Goal: Information Seeking & Learning: Find specific page/section

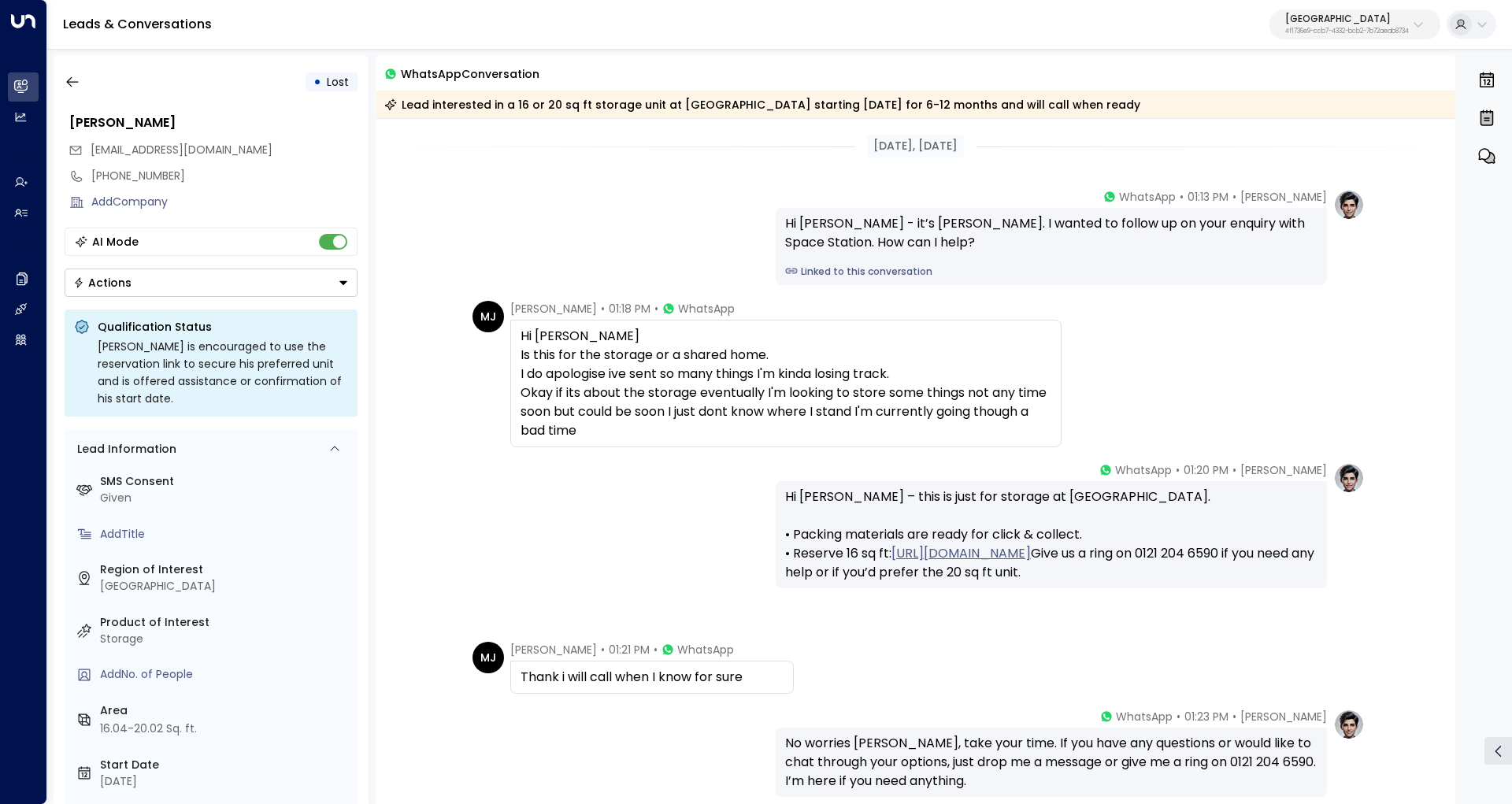
scroll to position [277, 0]
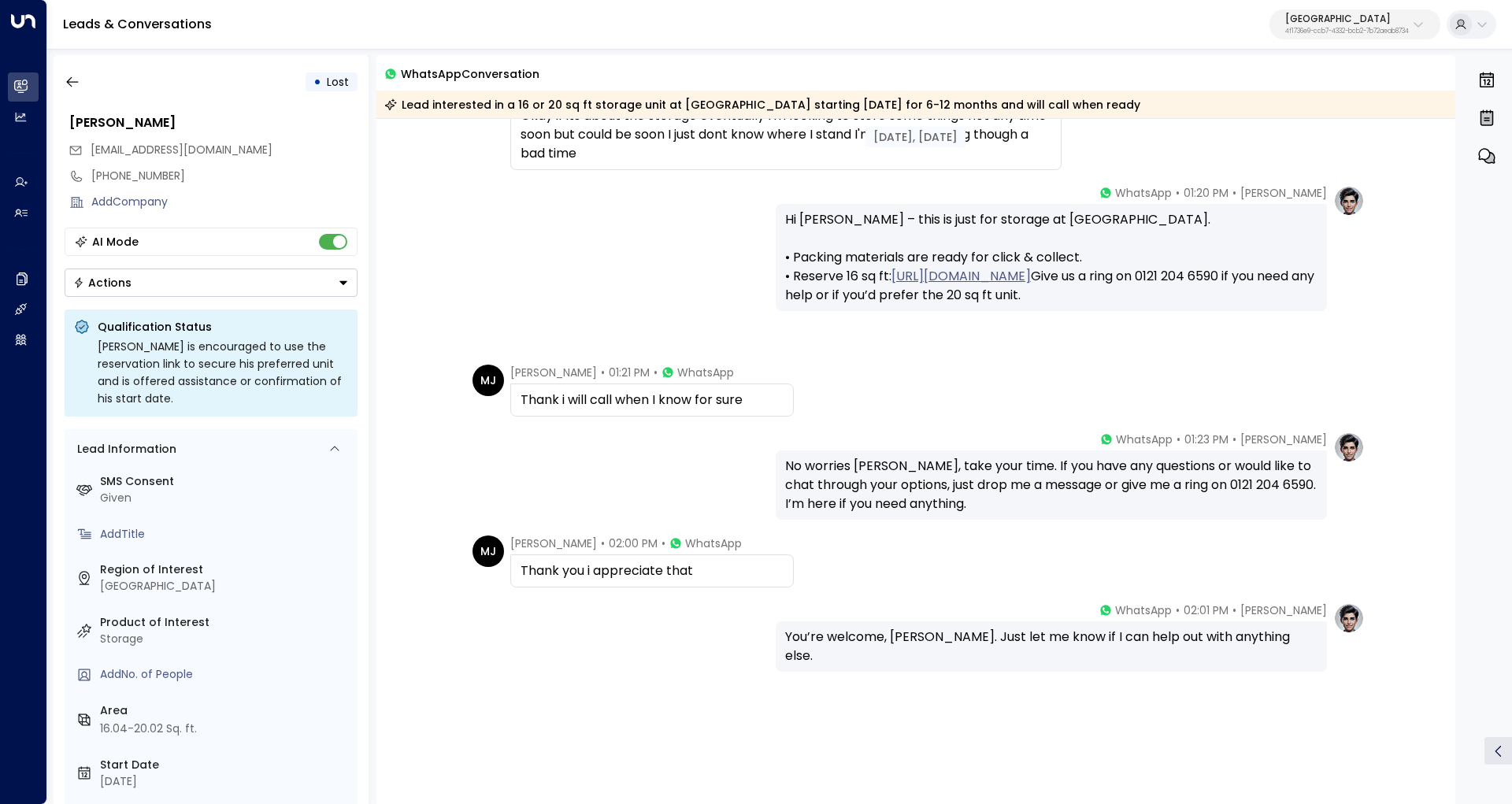
click at [1344, 28] on p "4f1736e9-ccb7-4332-bcb2-7b72aeab8734" at bounding box center [1347, 31] width 124 height 7
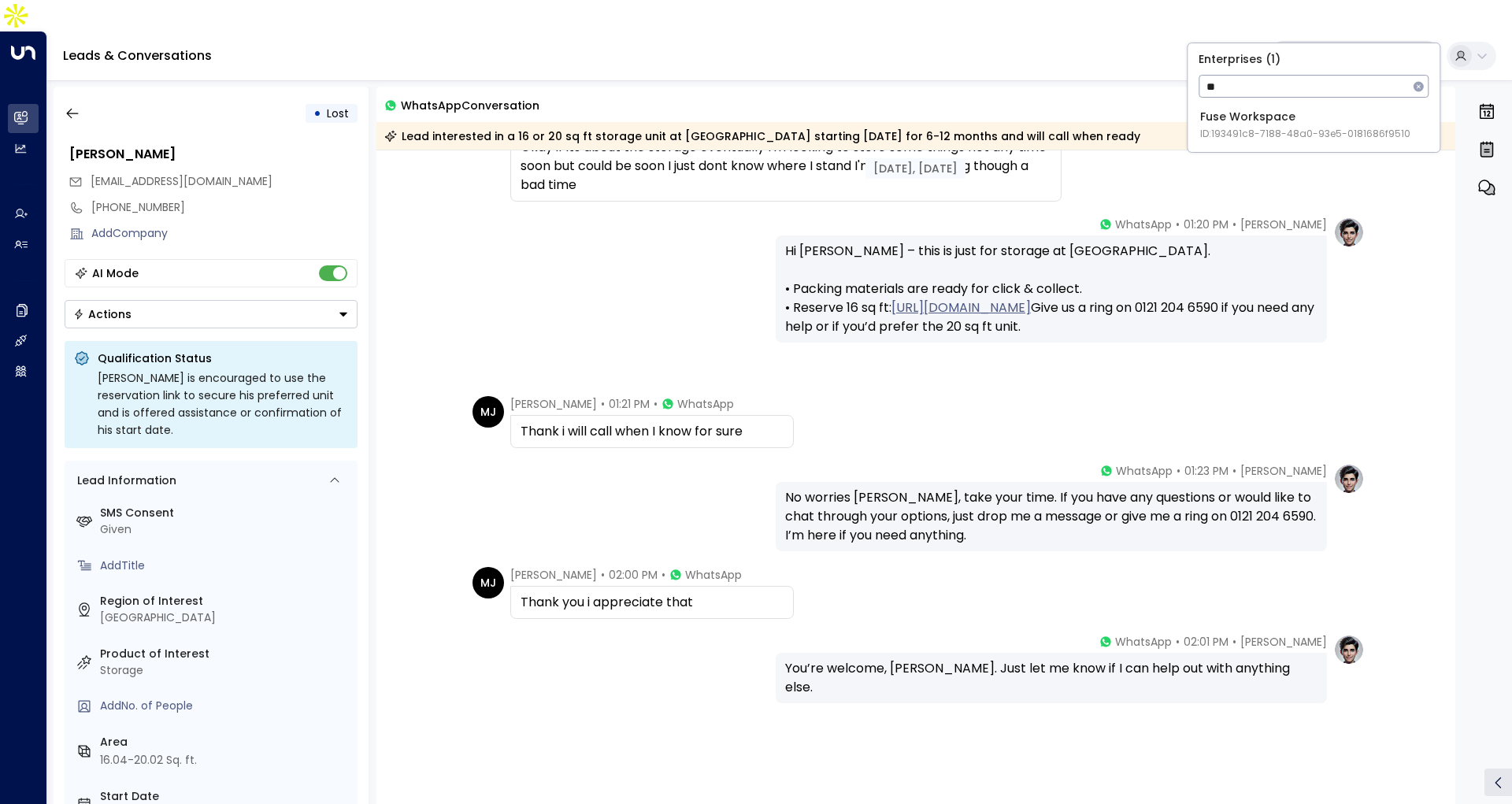
type input "*"
type input "*****"
click at [1283, 127] on span "ID: 5ac0484e-0702-4bbb-8380-6168aea91a66" at bounding box center [1314, 134] width 228 height 14
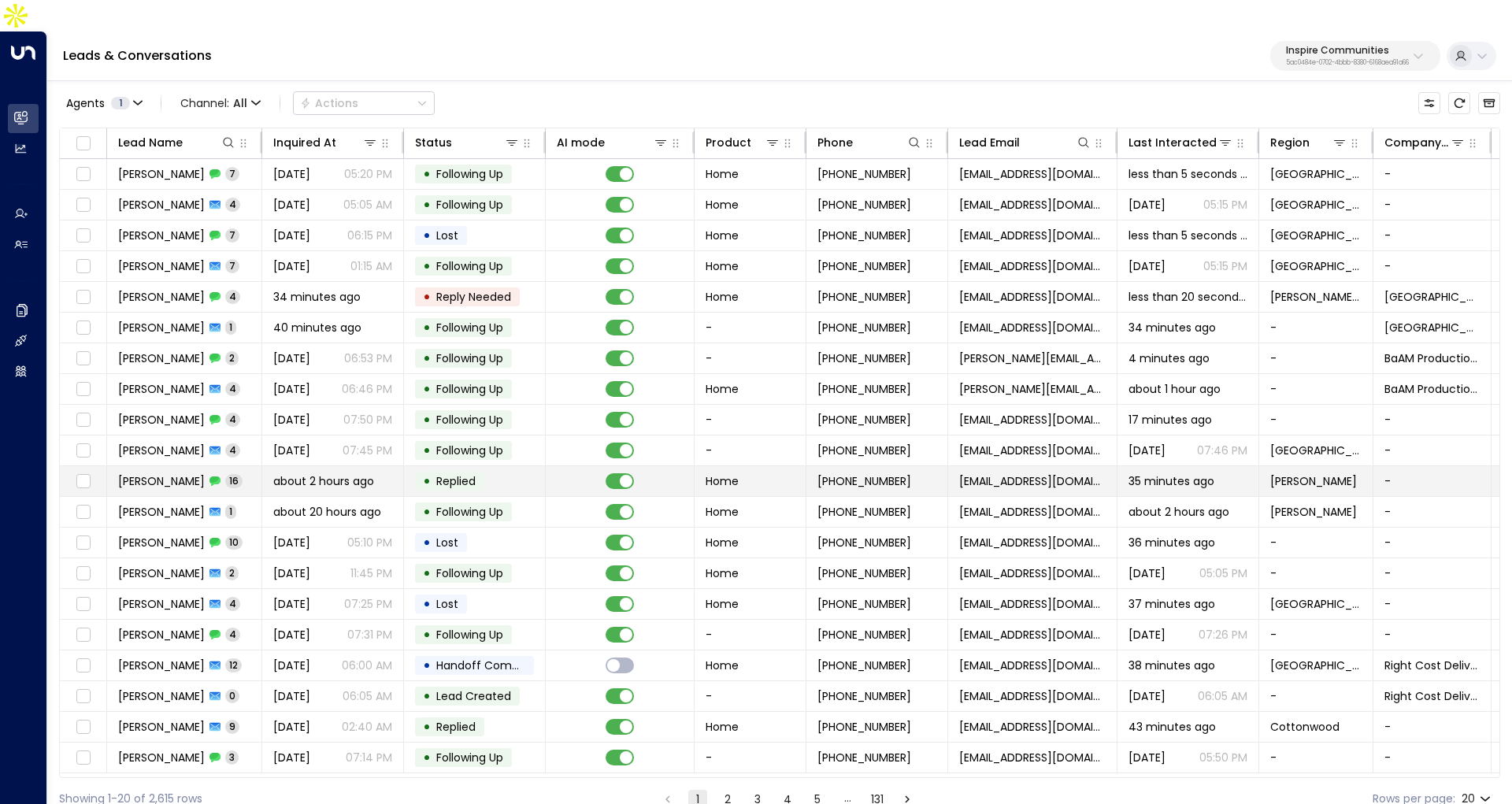
click at [183, 473] on span "Therese Harris" at bounding box center [161, 481] width 87 height 16
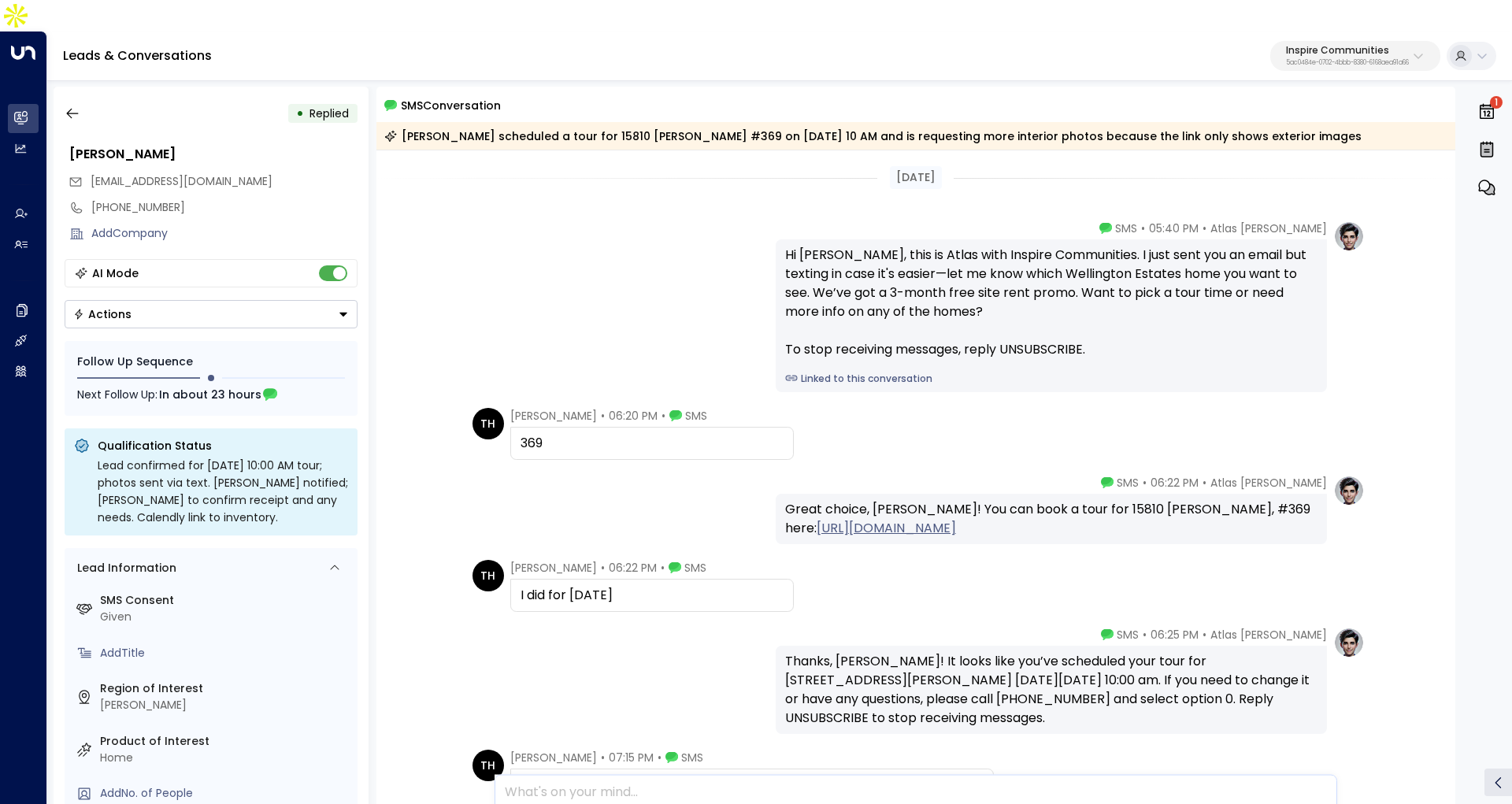
click at [845, 372] on link "Linked to this conversation" at bounding box center [1051, 378] width 532 height 14
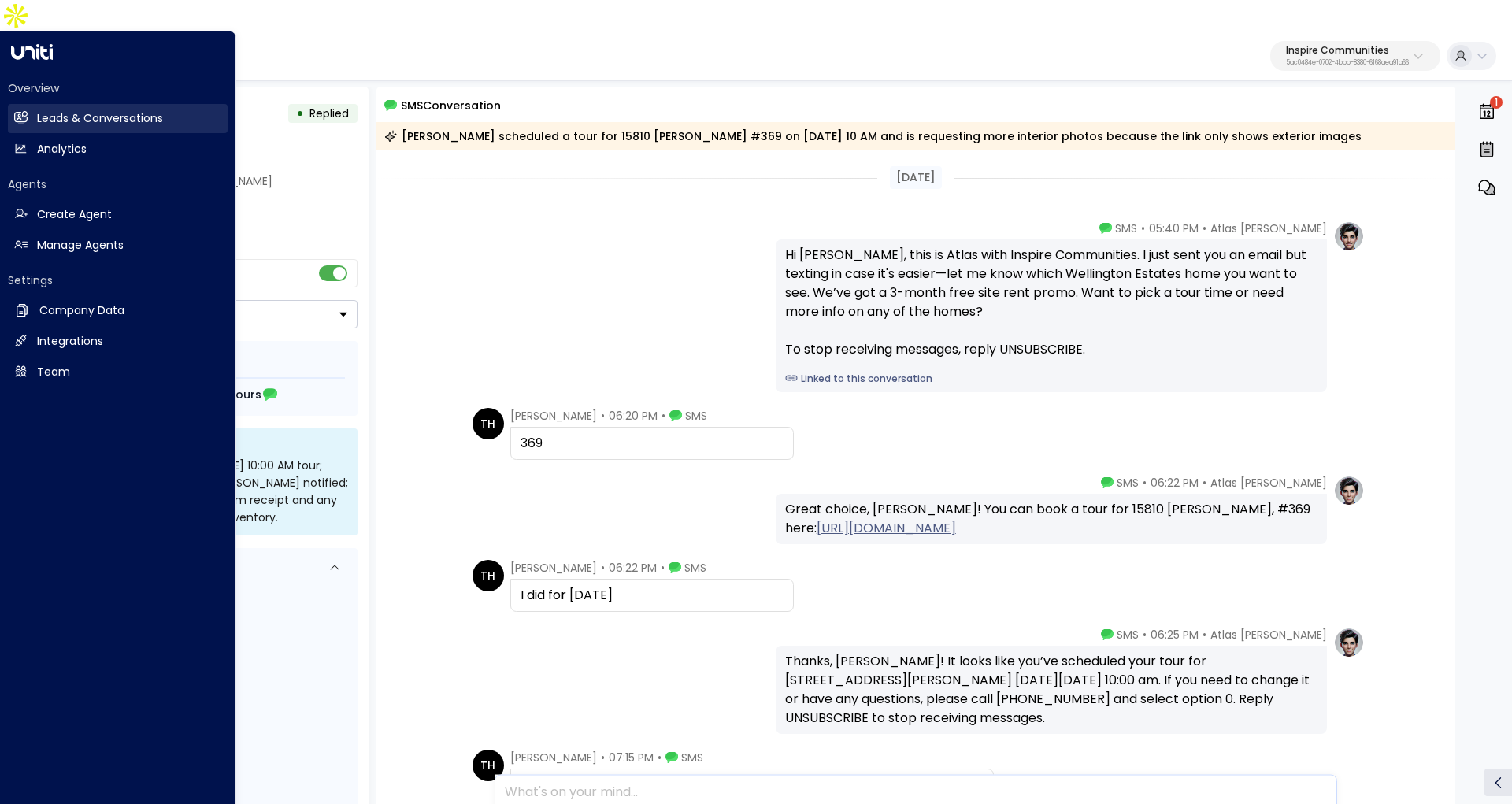
click at [37, 110] on h2 "Leads & Conversations" at bounding box center [100, 119] width 126 height 16
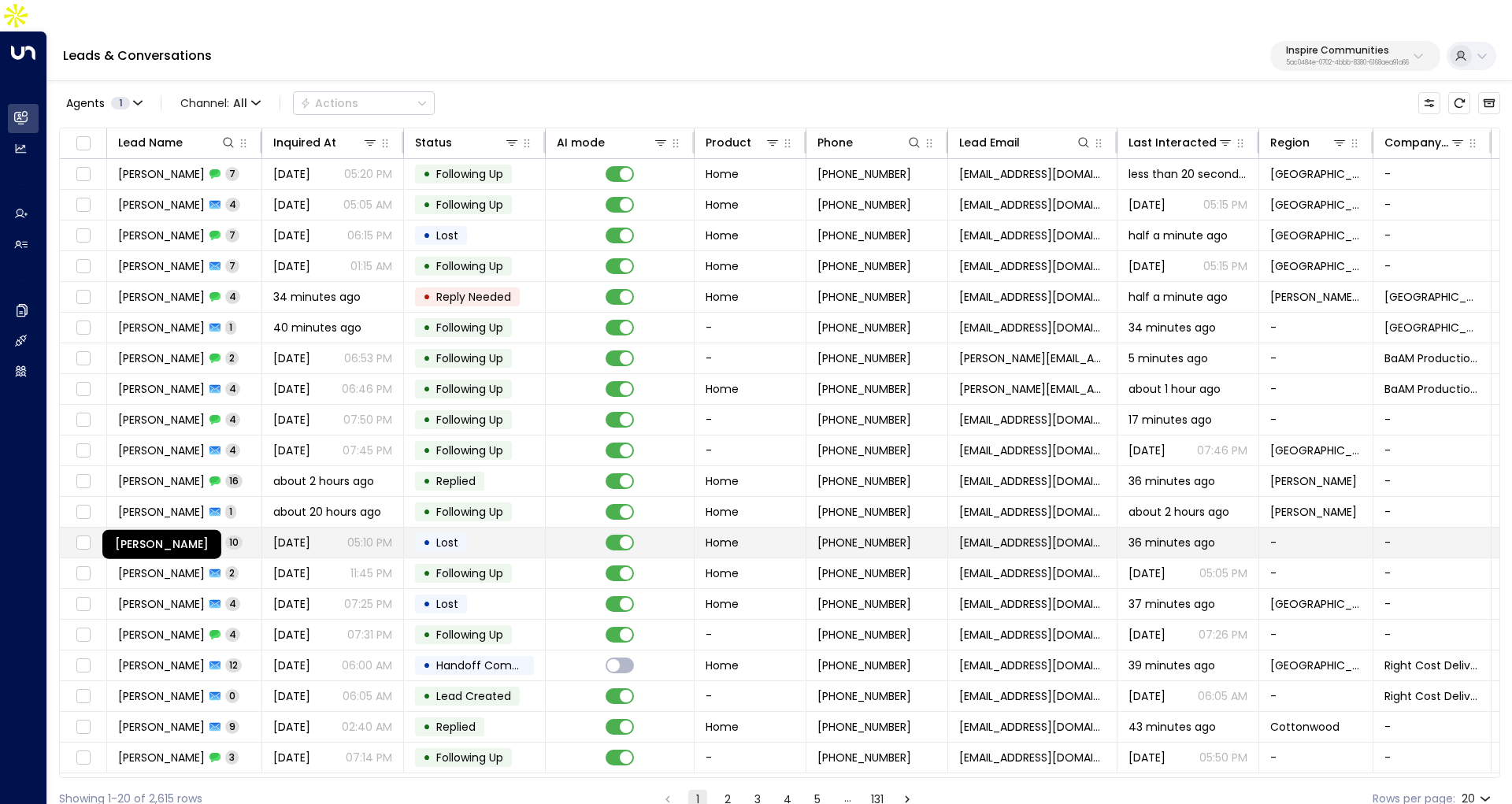
click at [175, 534] on span "Autumn Hornbeck" at bounding box center [161, 542] width 87 height 16
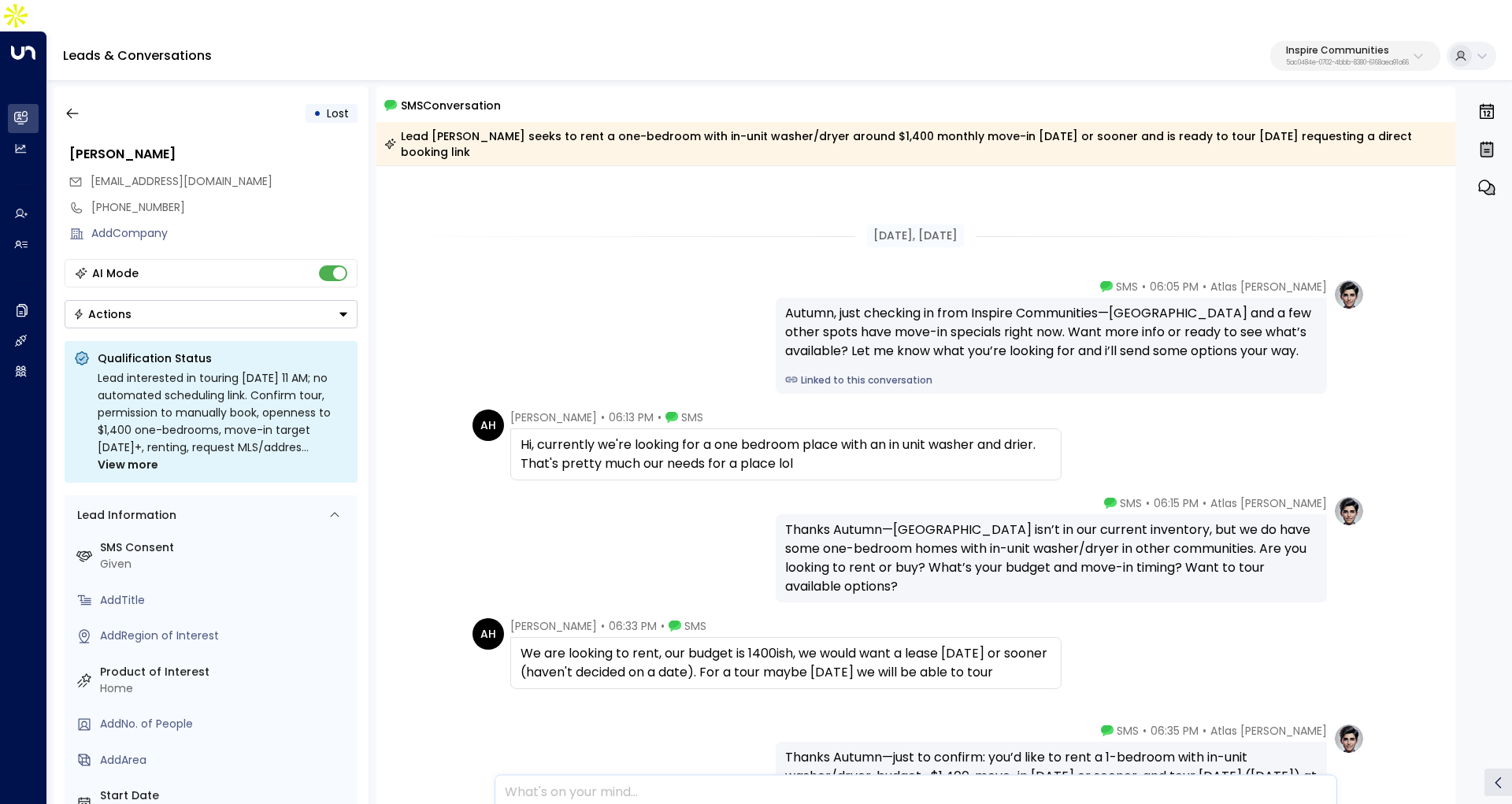
scroll to position [120, 0]
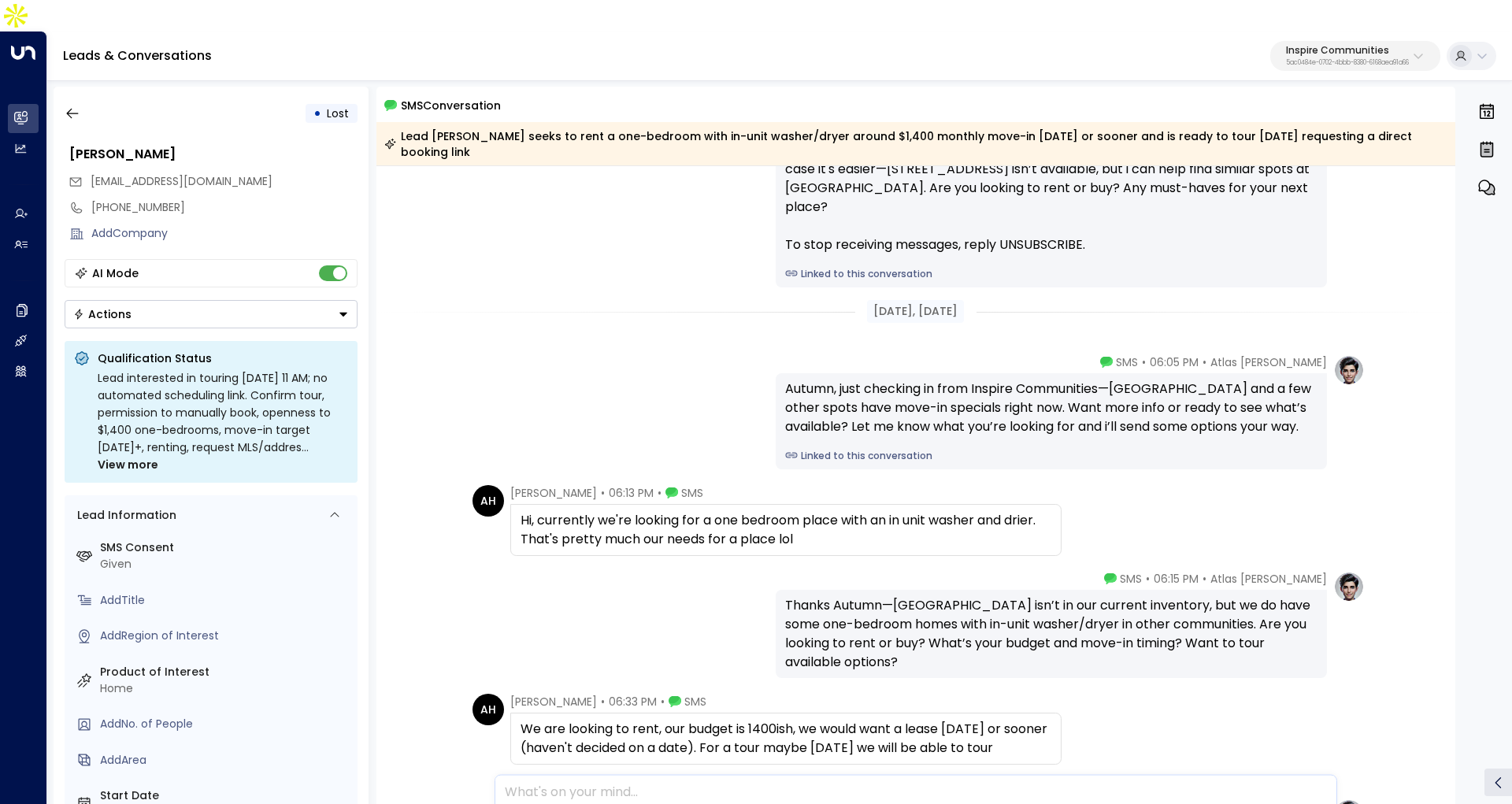
click at [856, 267] on link "Linked to this conversation" at bounding box center [1051, 274] width 532 height 14
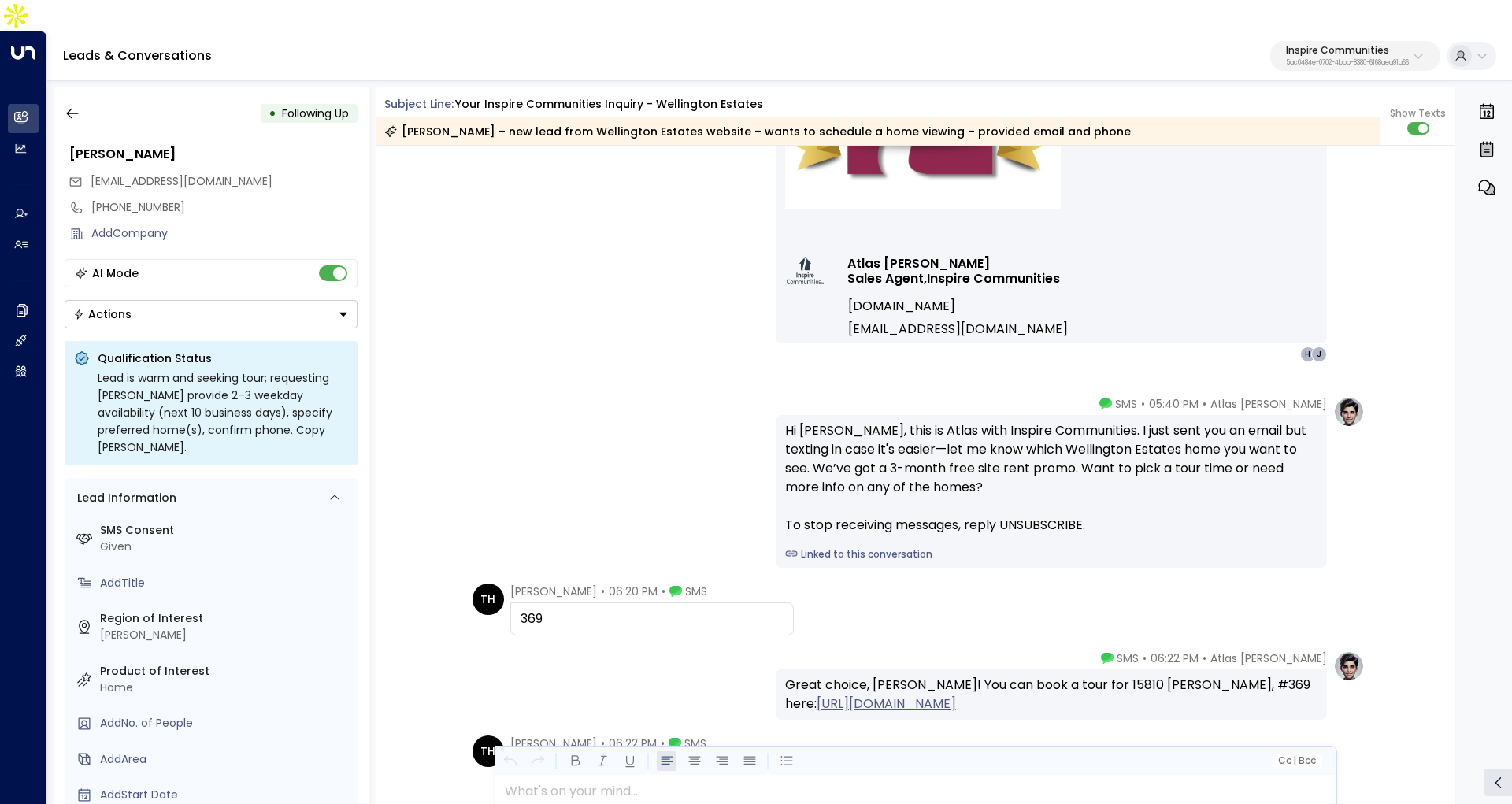
scroll to position [2287, 0]
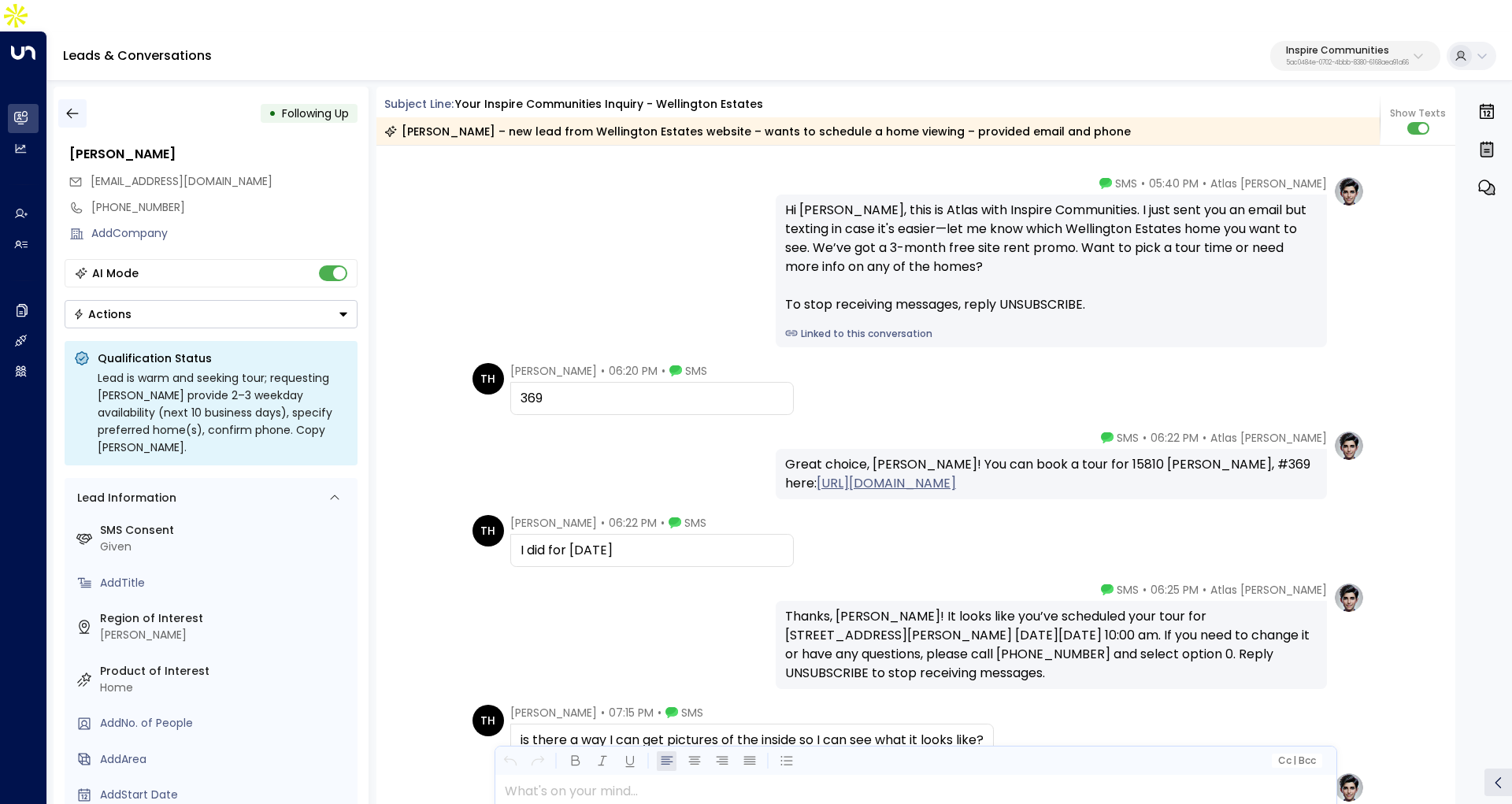
click at [73, 109] on icon "button" at bounding box center [72, 114] width 12 height 10
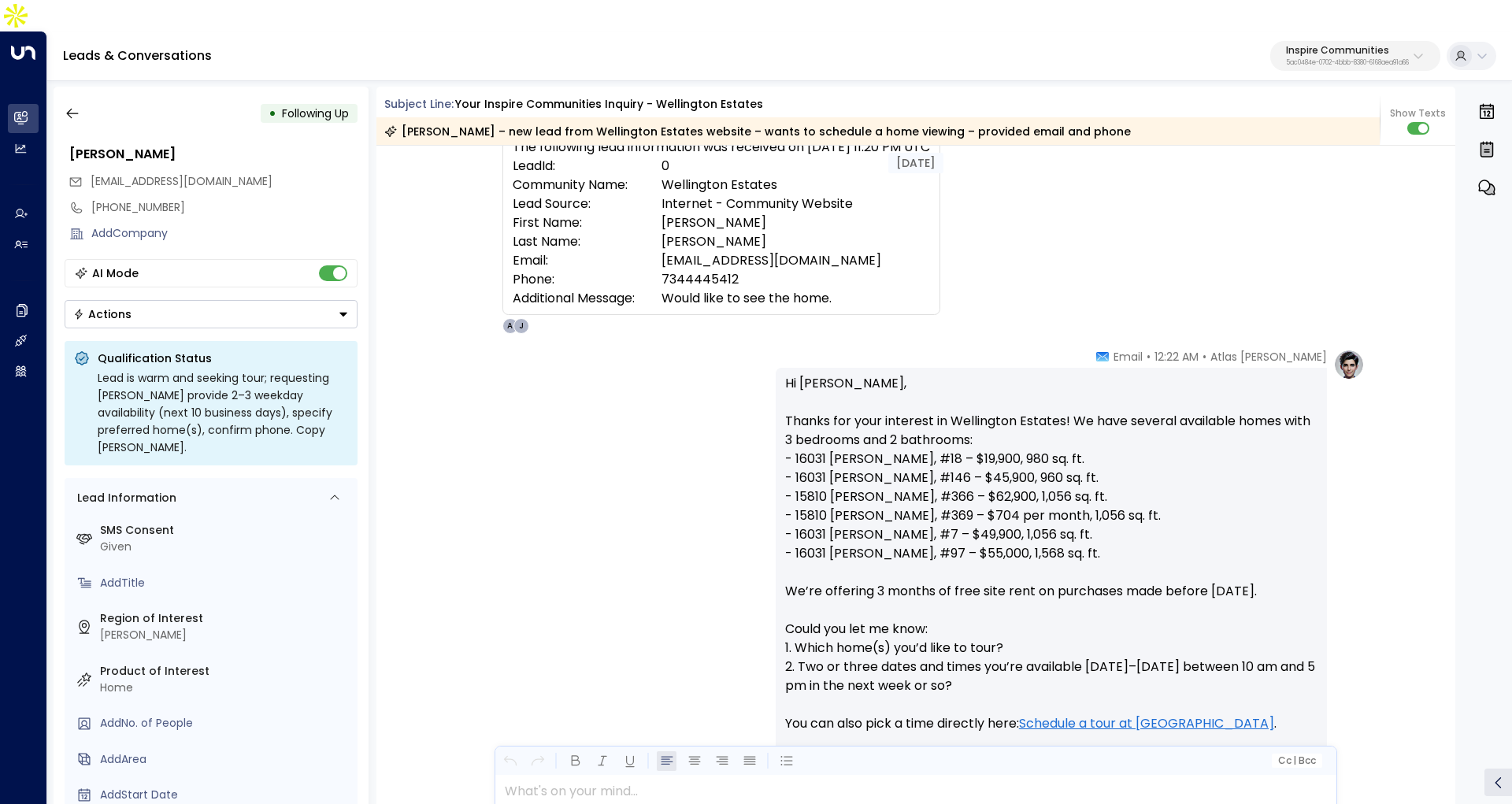
scroll to position [0, 0]
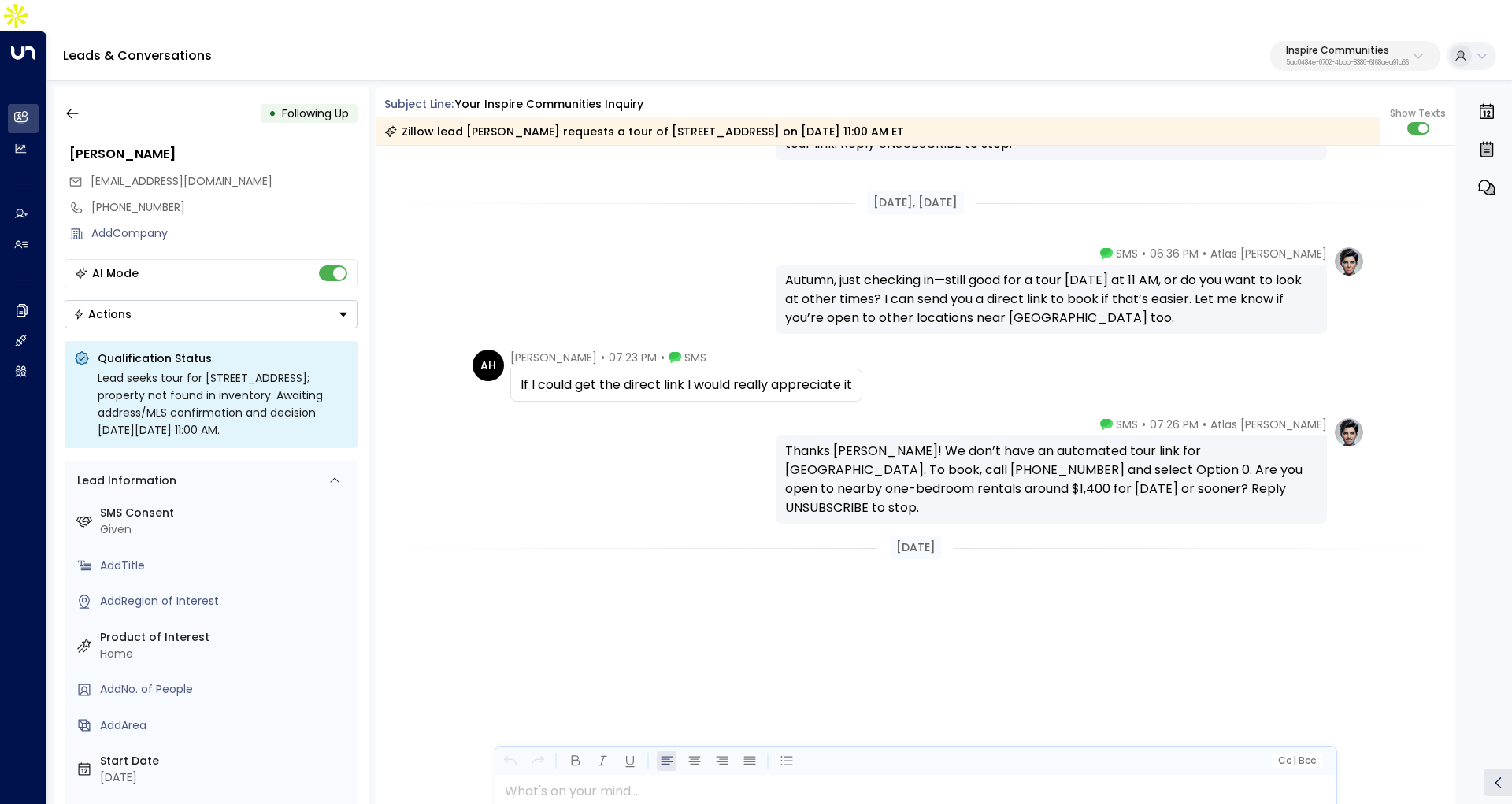
scroll to position [2106, 0]
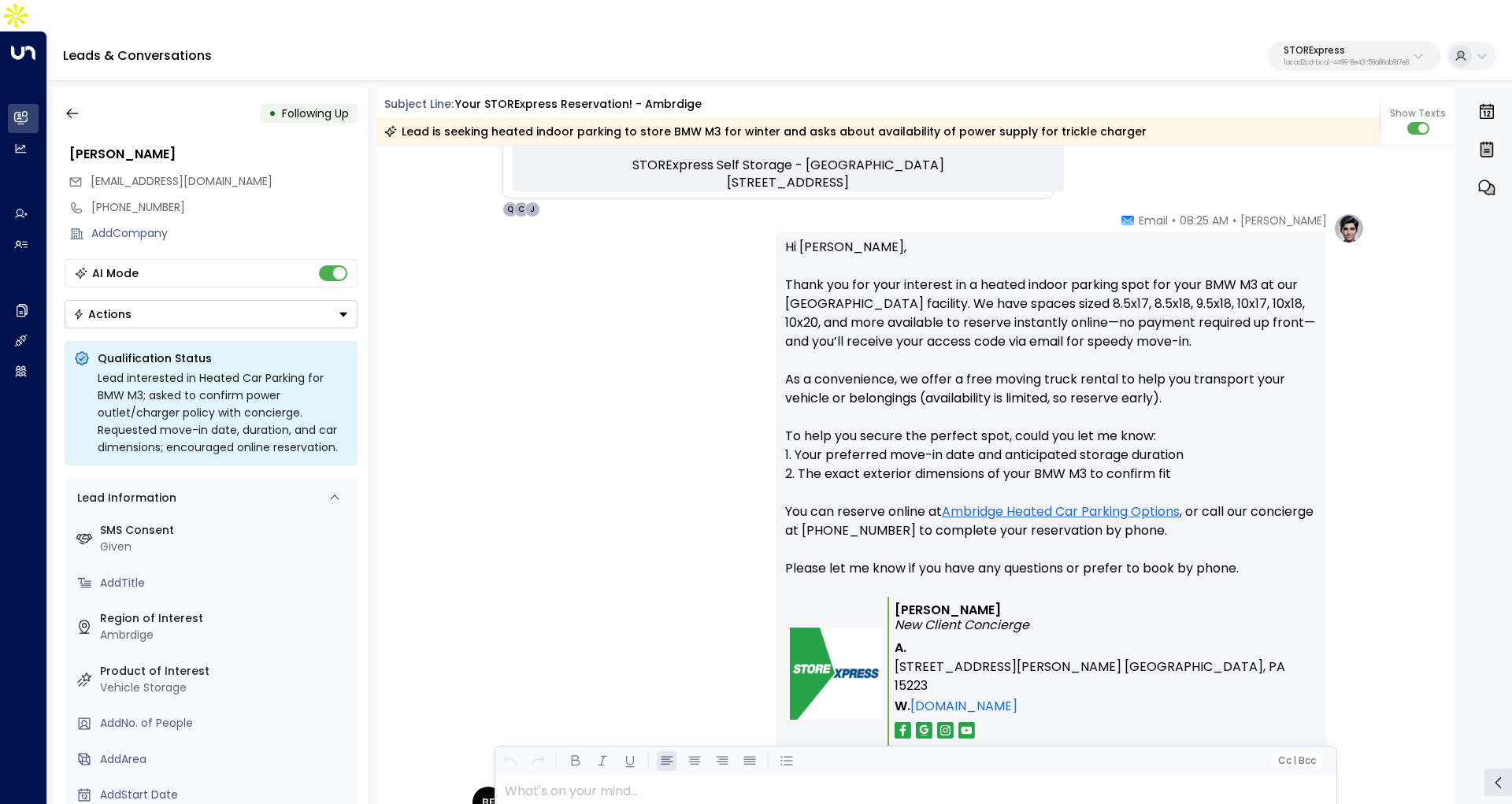
scroll to position [901, 0]
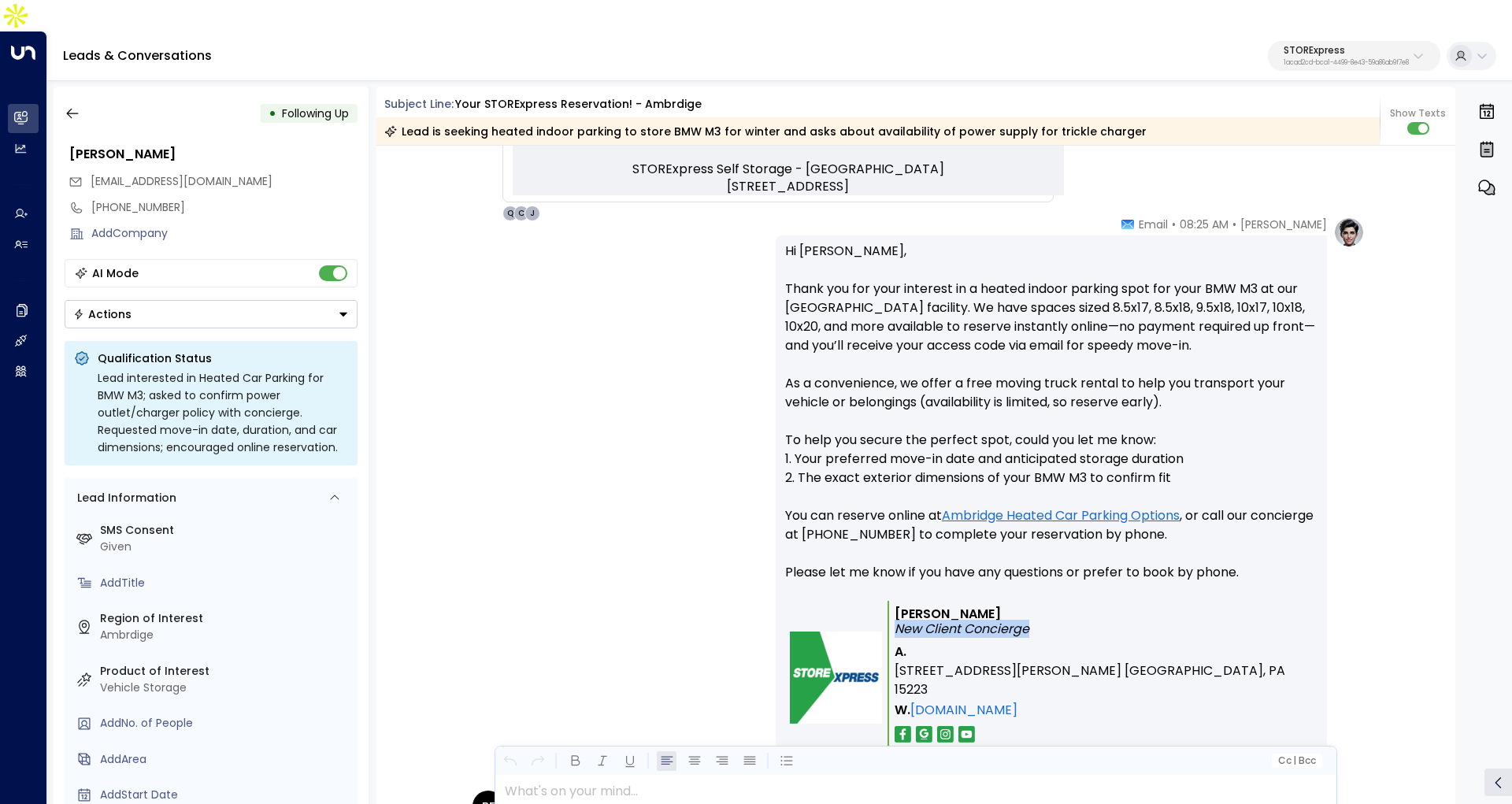
drag, startPoint x: 895, startPoint y: 597, endPoint x: 1052, endPoint y: 595, distance: 157.0
click at [1052, 606] on p "[PERSON_NAME] New Client Concierge" at bounding box center [1103, 621] width 417 height 30
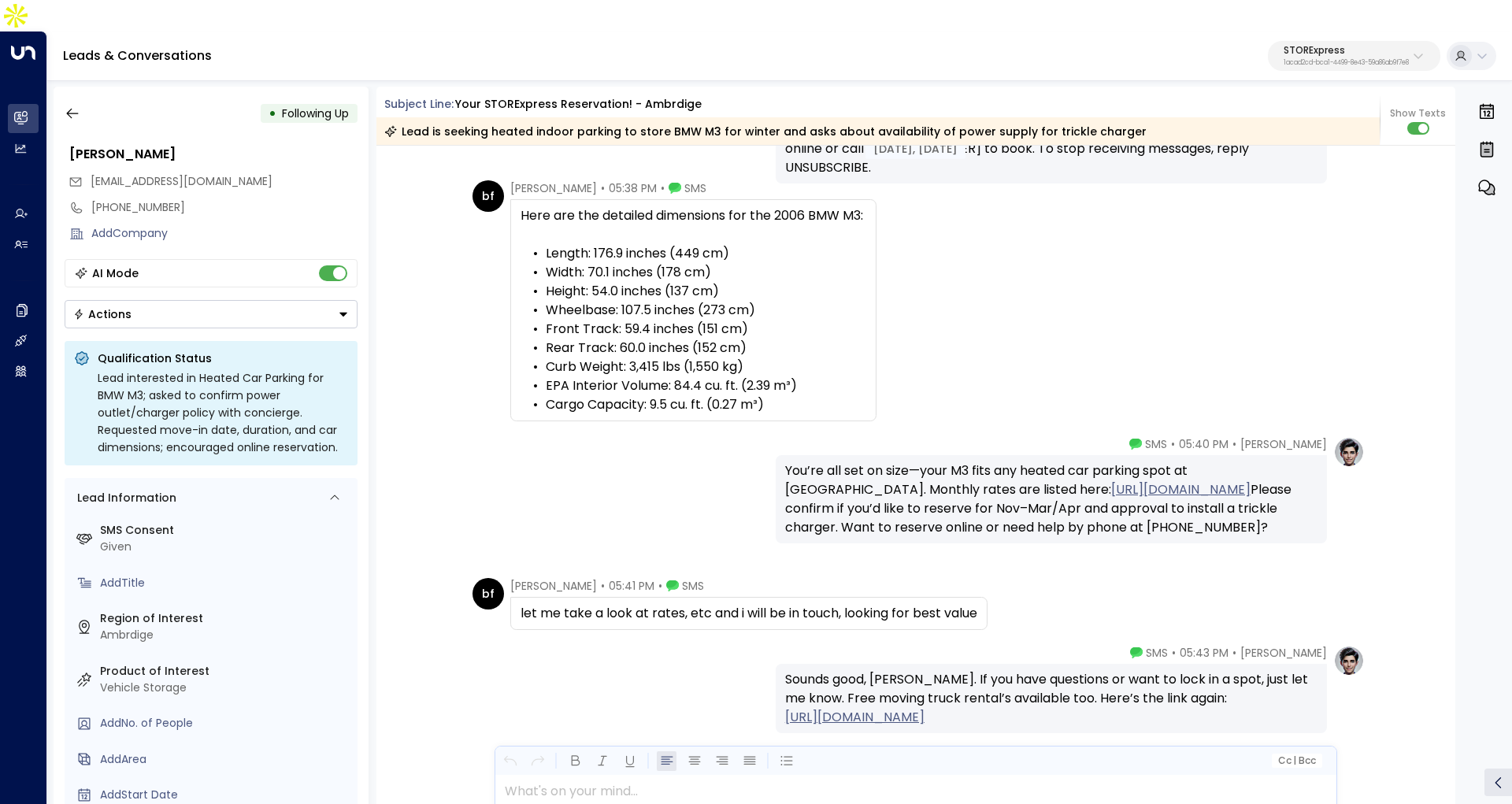
scroll to position [3037, 0]
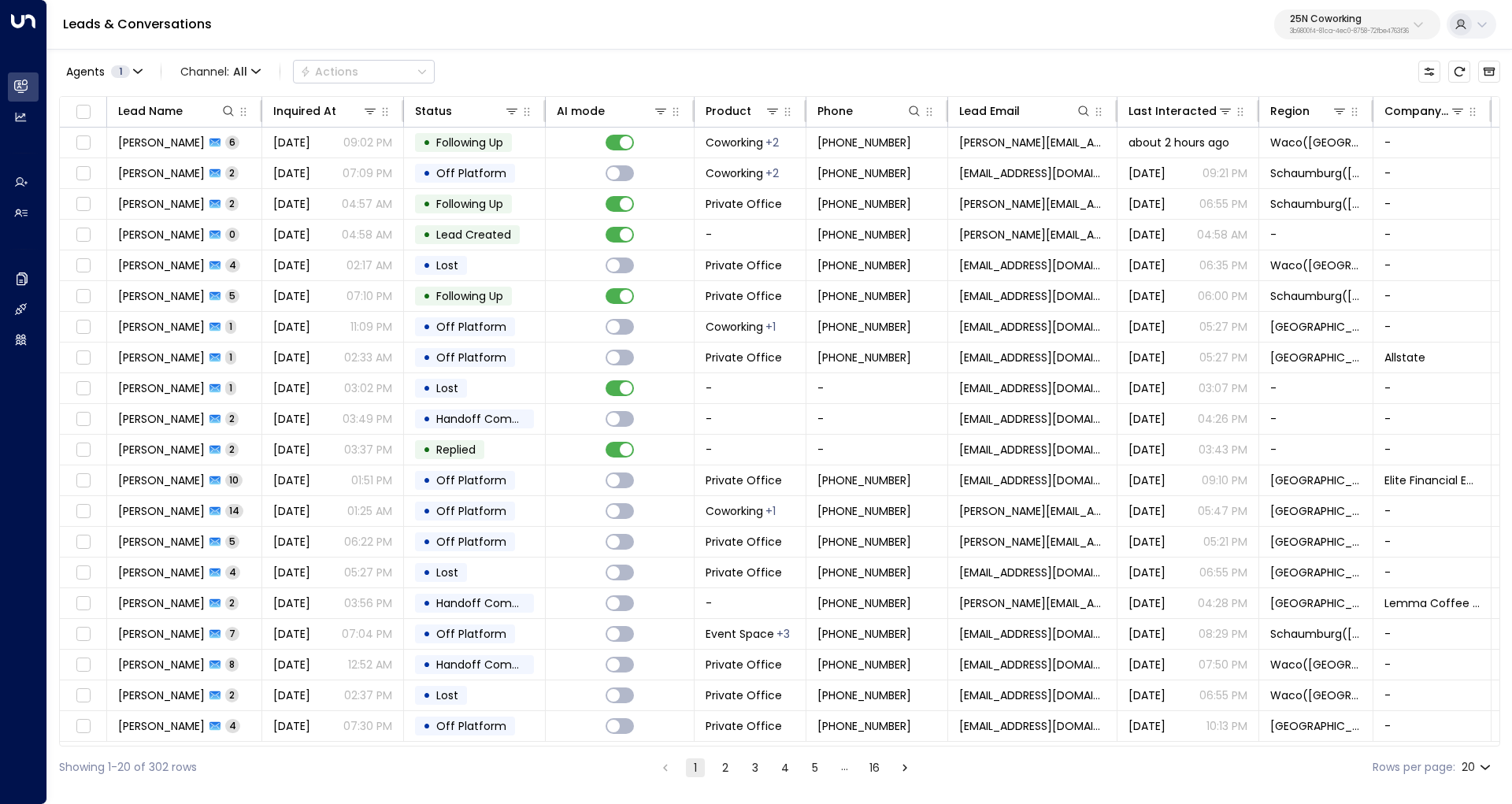
click at [1331, 34] on p "3b9800f4-81ca-4ec0-8758-72fbe4763f36" at bounding box center [1349, 31] width 119 height 7
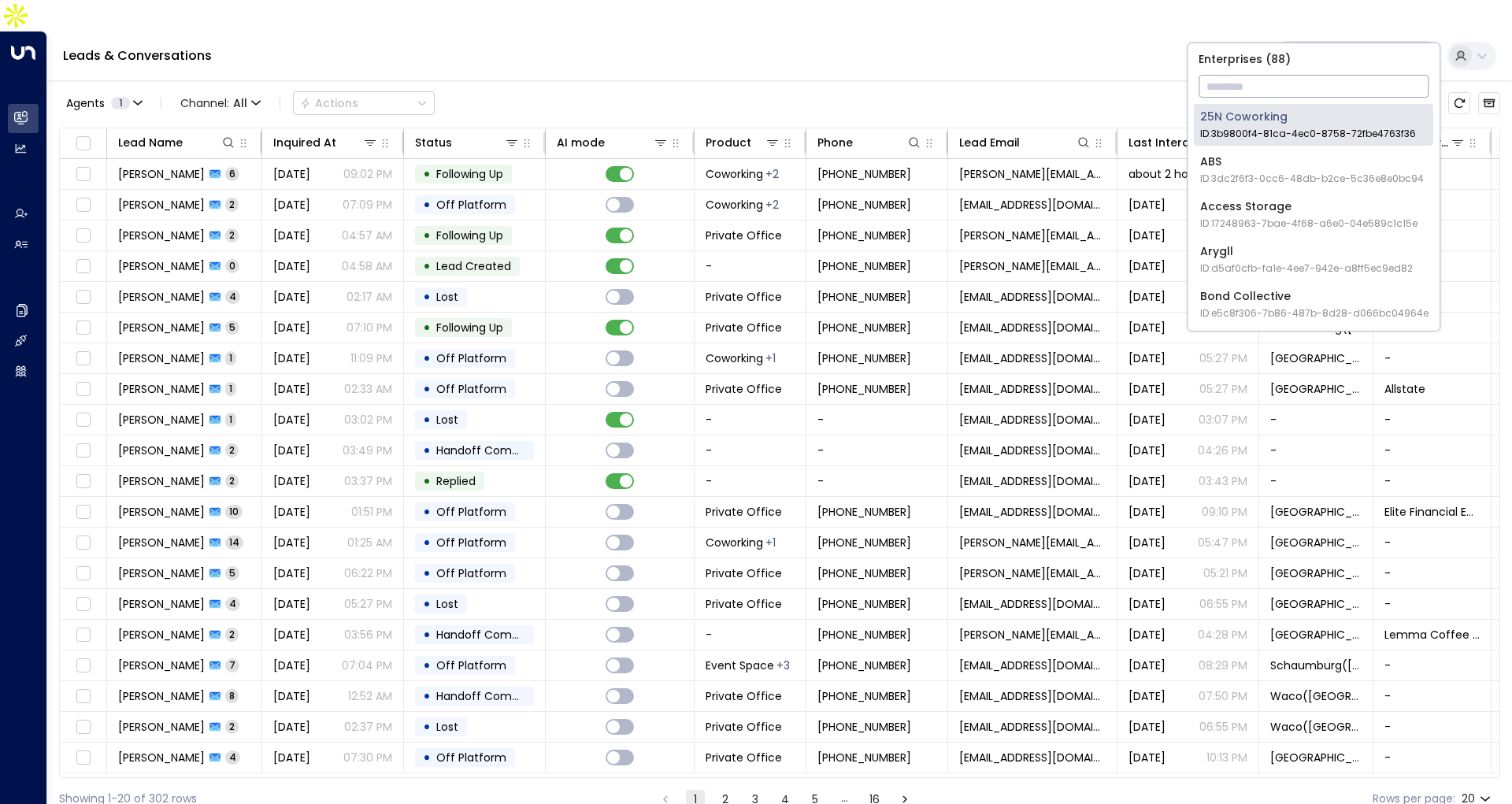
click at [1326, 76] on input "text" at bounding box center [1313, 86] width 230 height 29
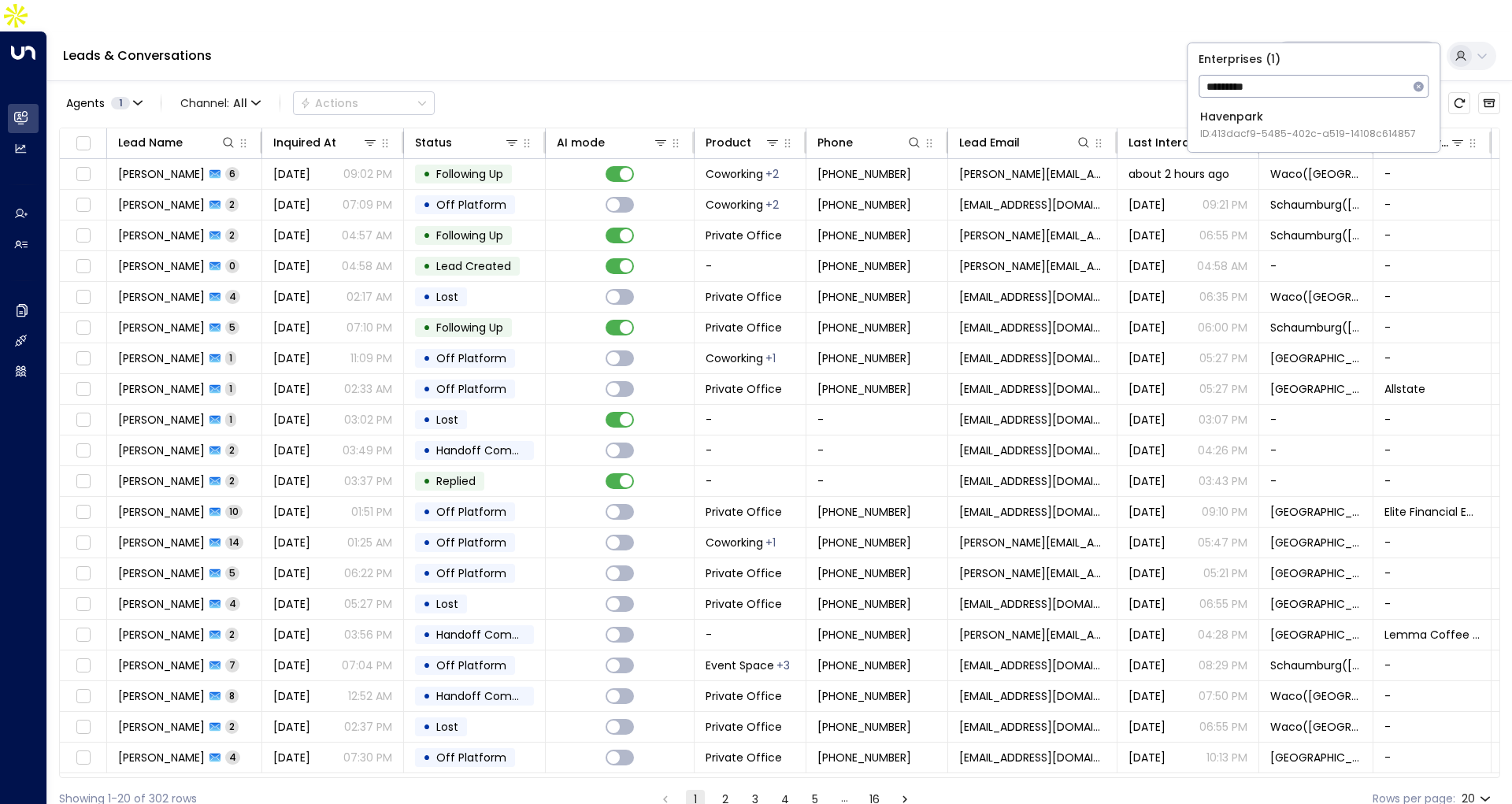
type input "*********"
click at [1264, 133] on span "ID: 413dacf9-5485-402c-a519-14108c614857" at bounding box center [1308, 134] width 216 height 14
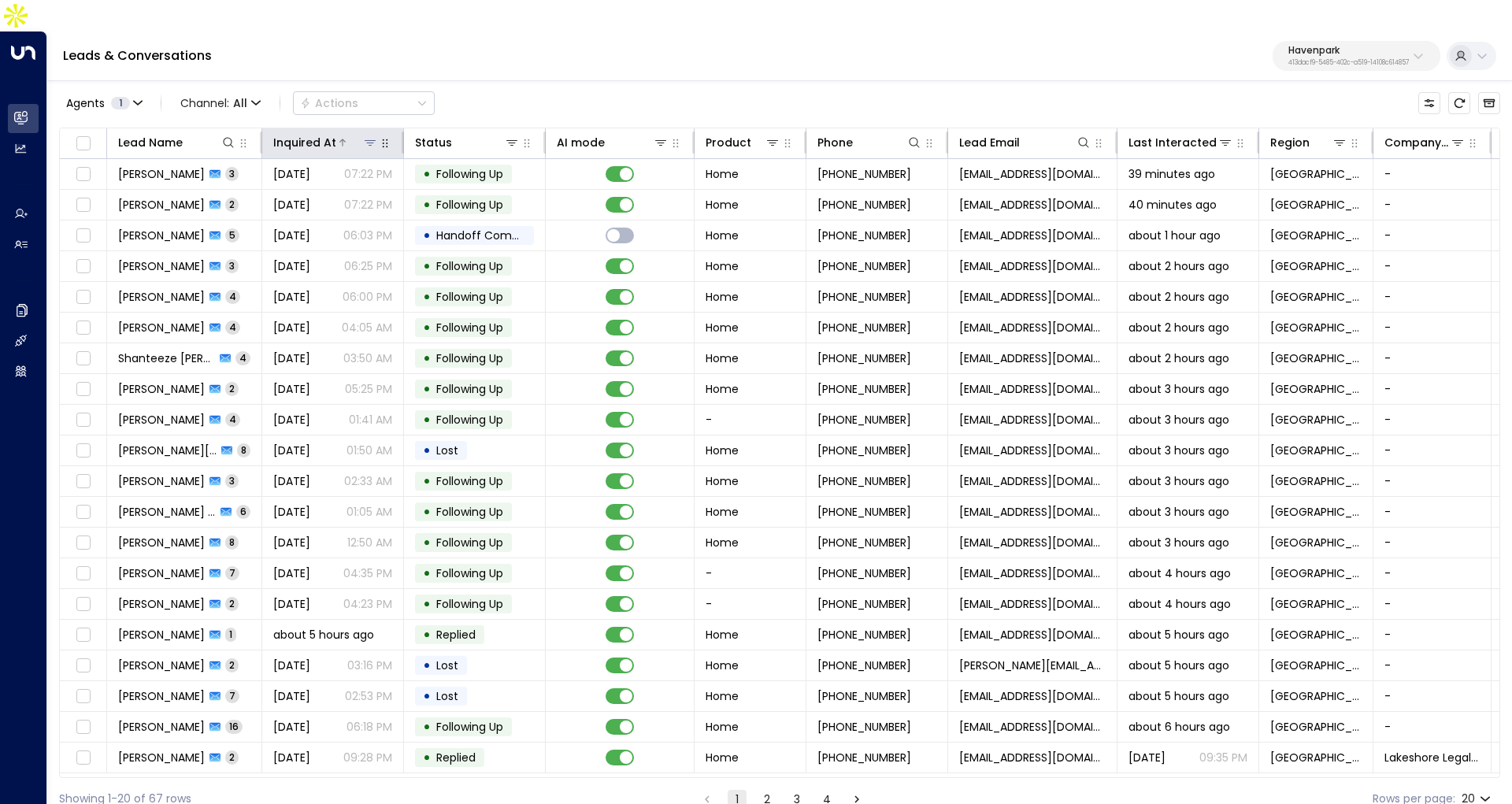
click at [332, 133] on div "Inquired At" at bounding box center [304, 142] width 63 height 19
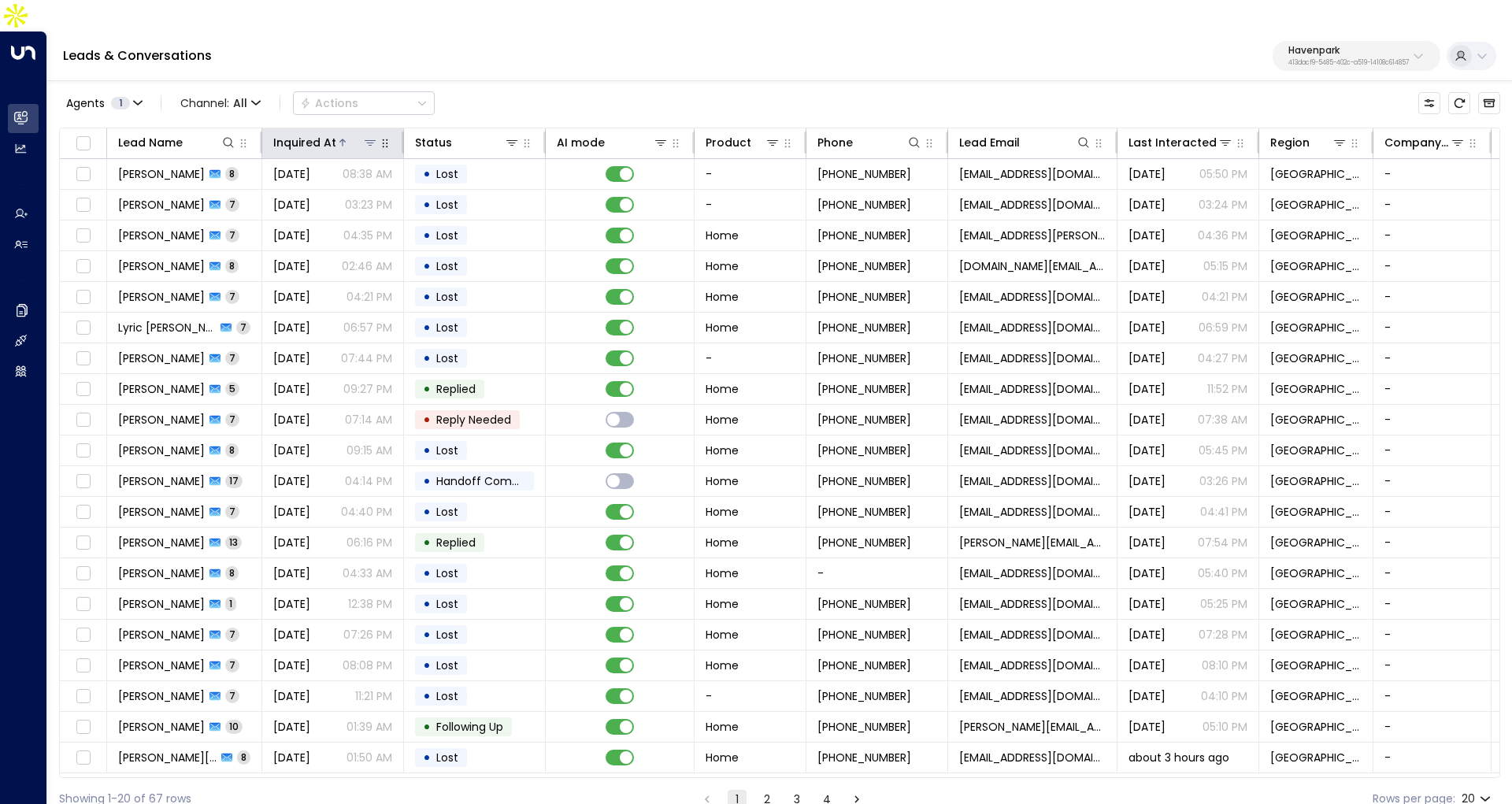
click at [332, 133] on div "Inquired At" at bounding box center [304, 142] width 63 height 19
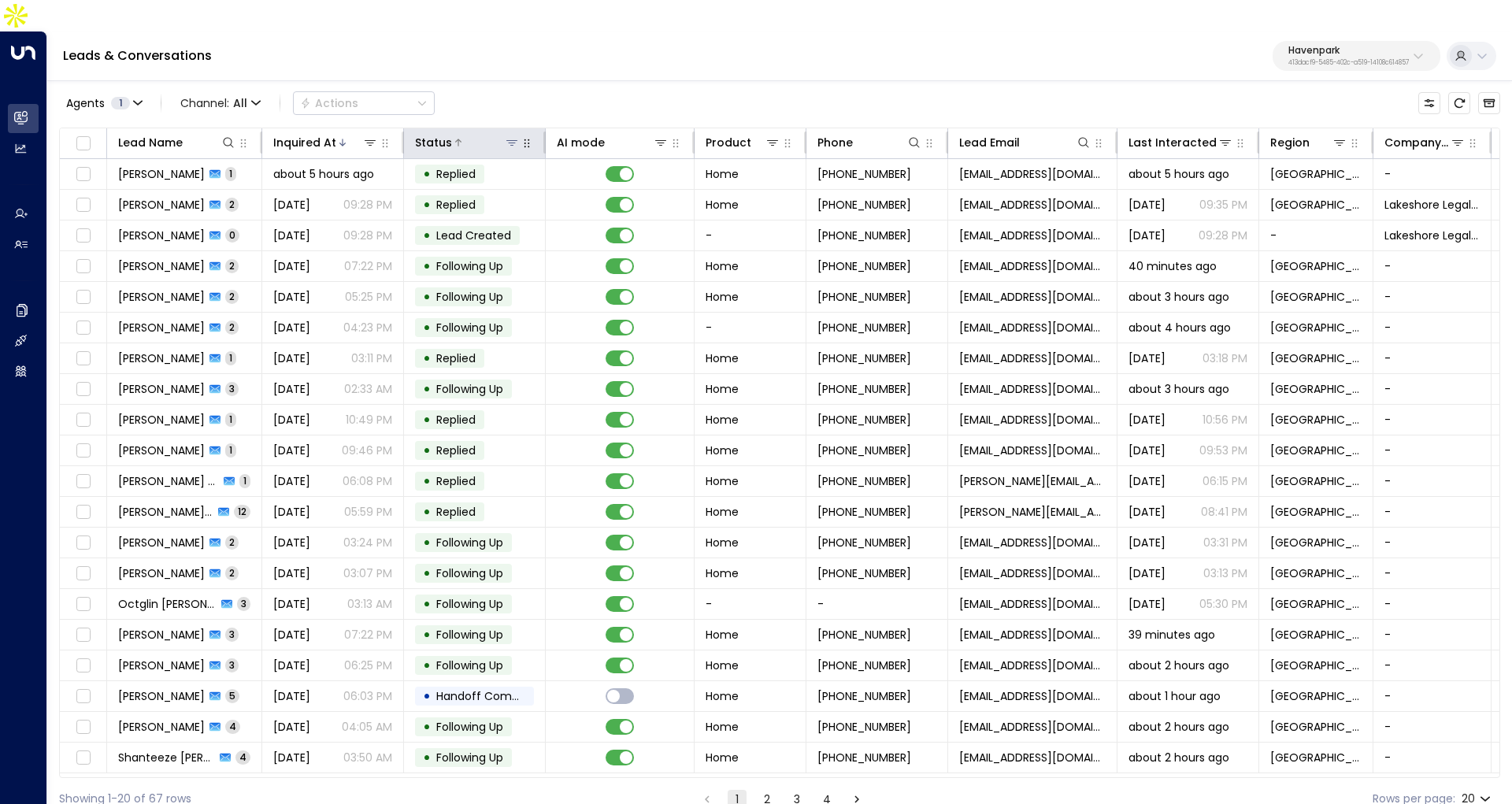
click at [511, 136] on icon at bounding box center [511, 142] width 12 height 12
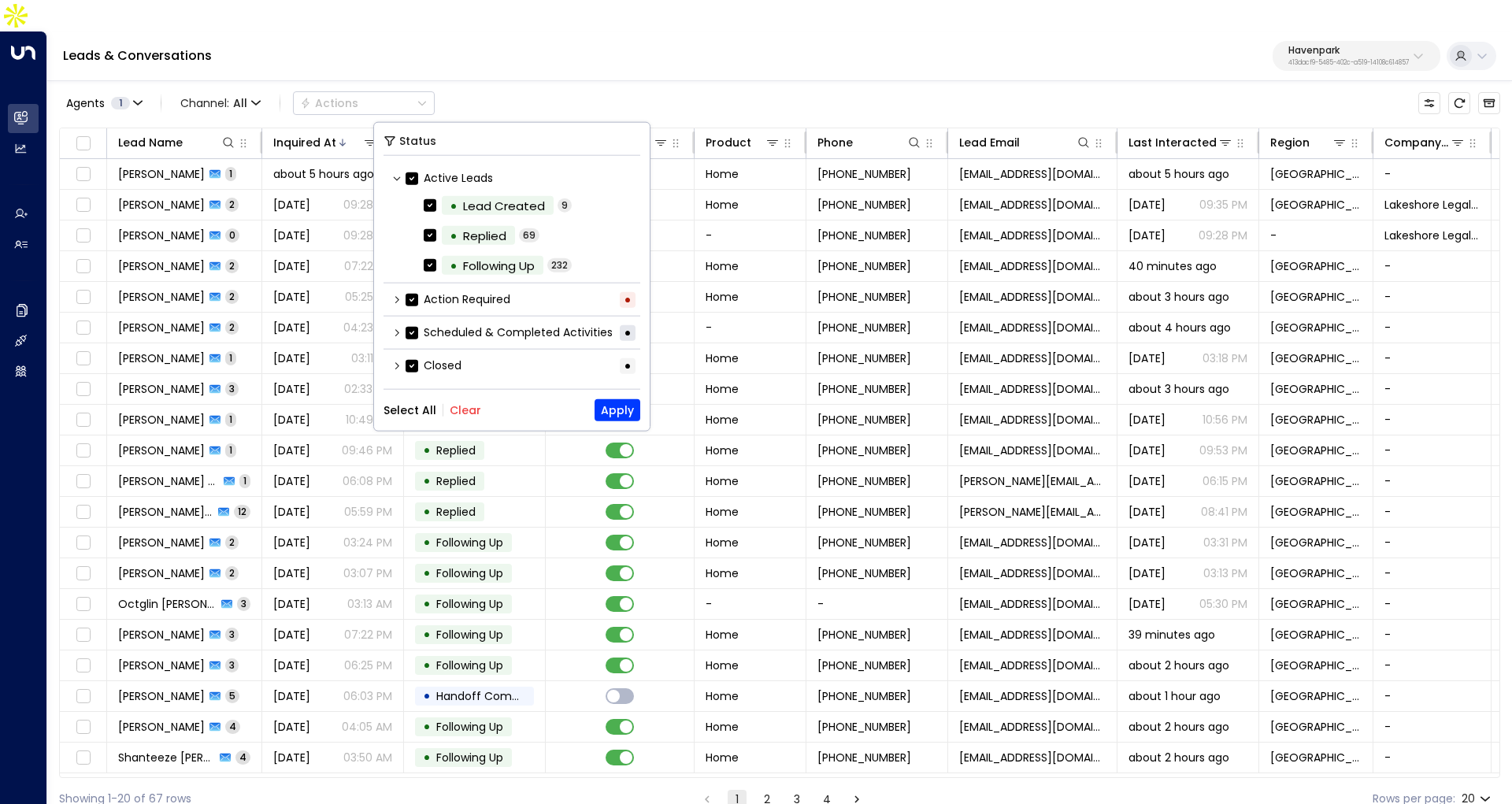
click at [398, 331] on icon at bounding box center [396, 331] width 9 height 9
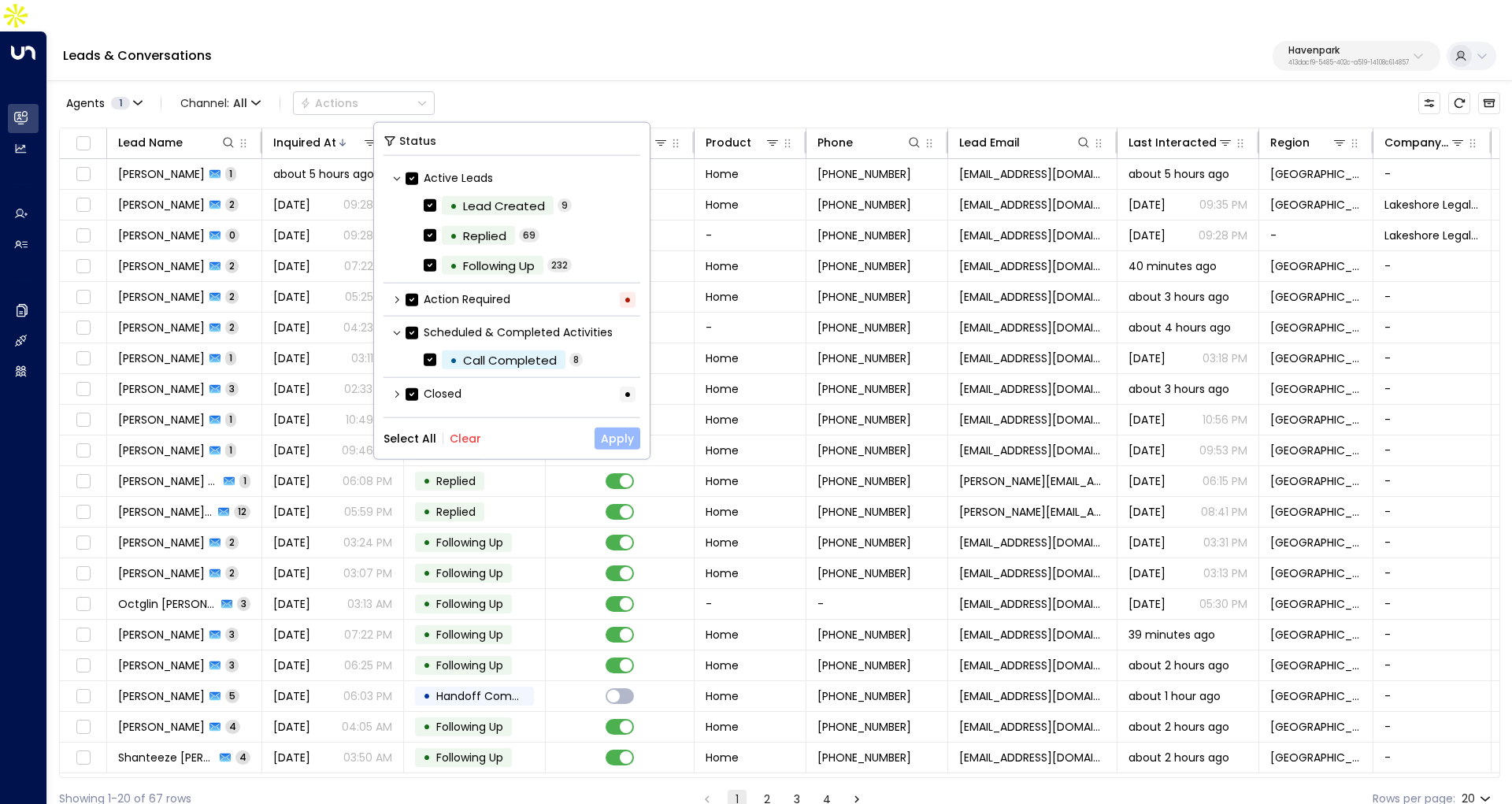
click at [619, 437] on button "Apply" at bounding box center [617, 438] width 45 height 22
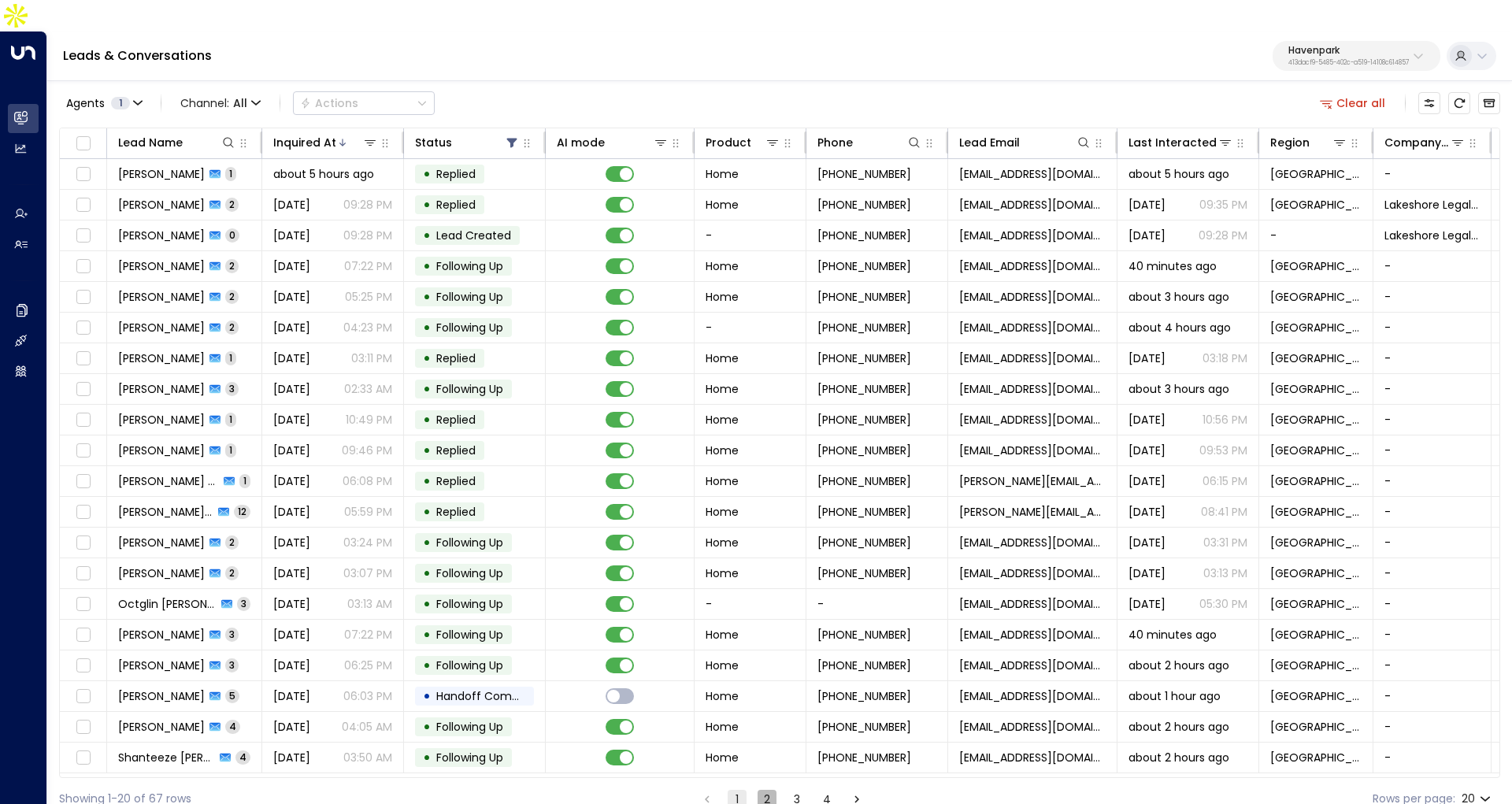
click at [761, 789] on button "2" at bounding box center [766, 798] width 19 height 19
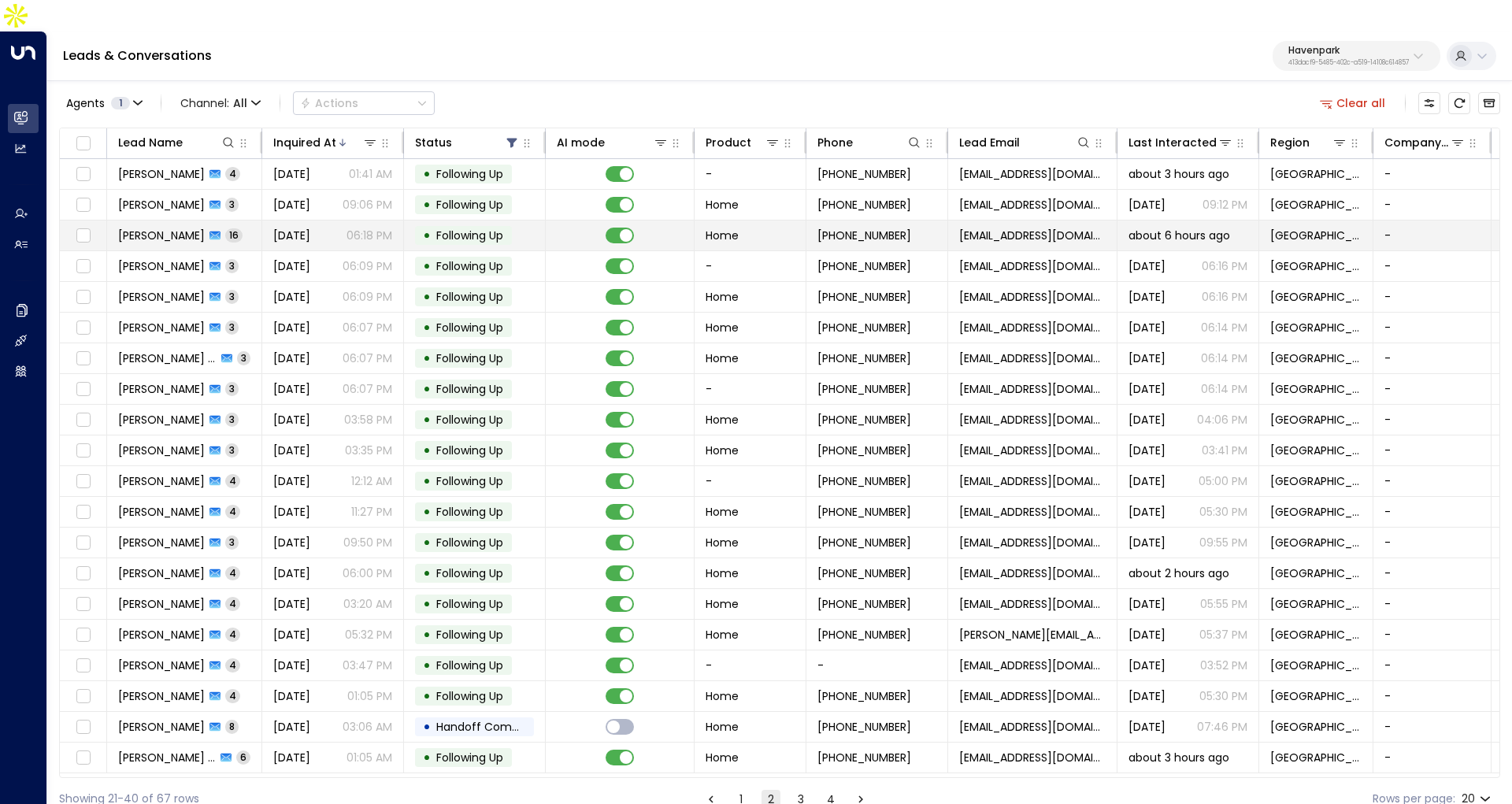
click at [231, 220] on td "Mildred Oliva 16" at bounding box center [185, 235] width 155 height 30
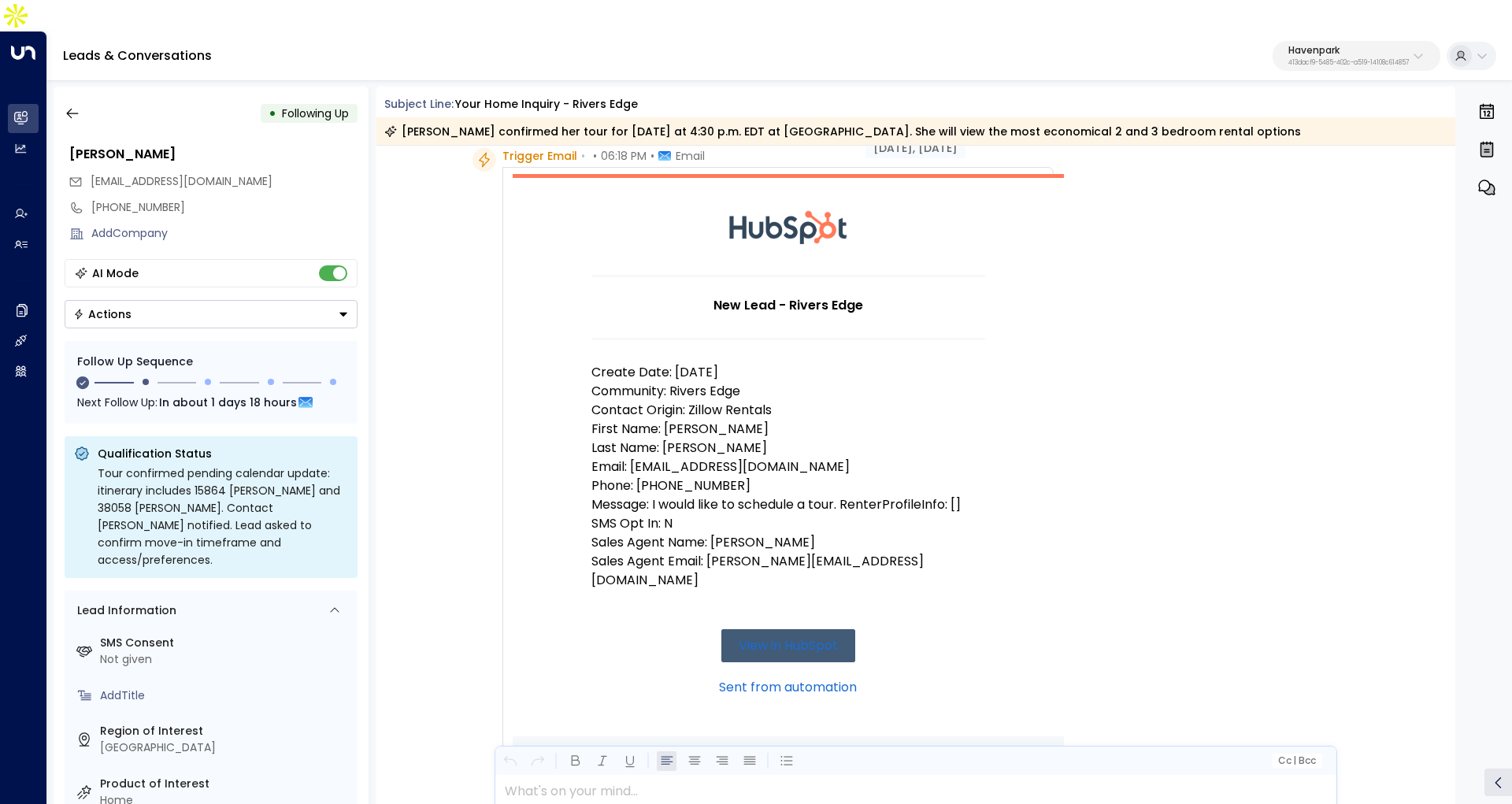
scroll to position [83, 0]
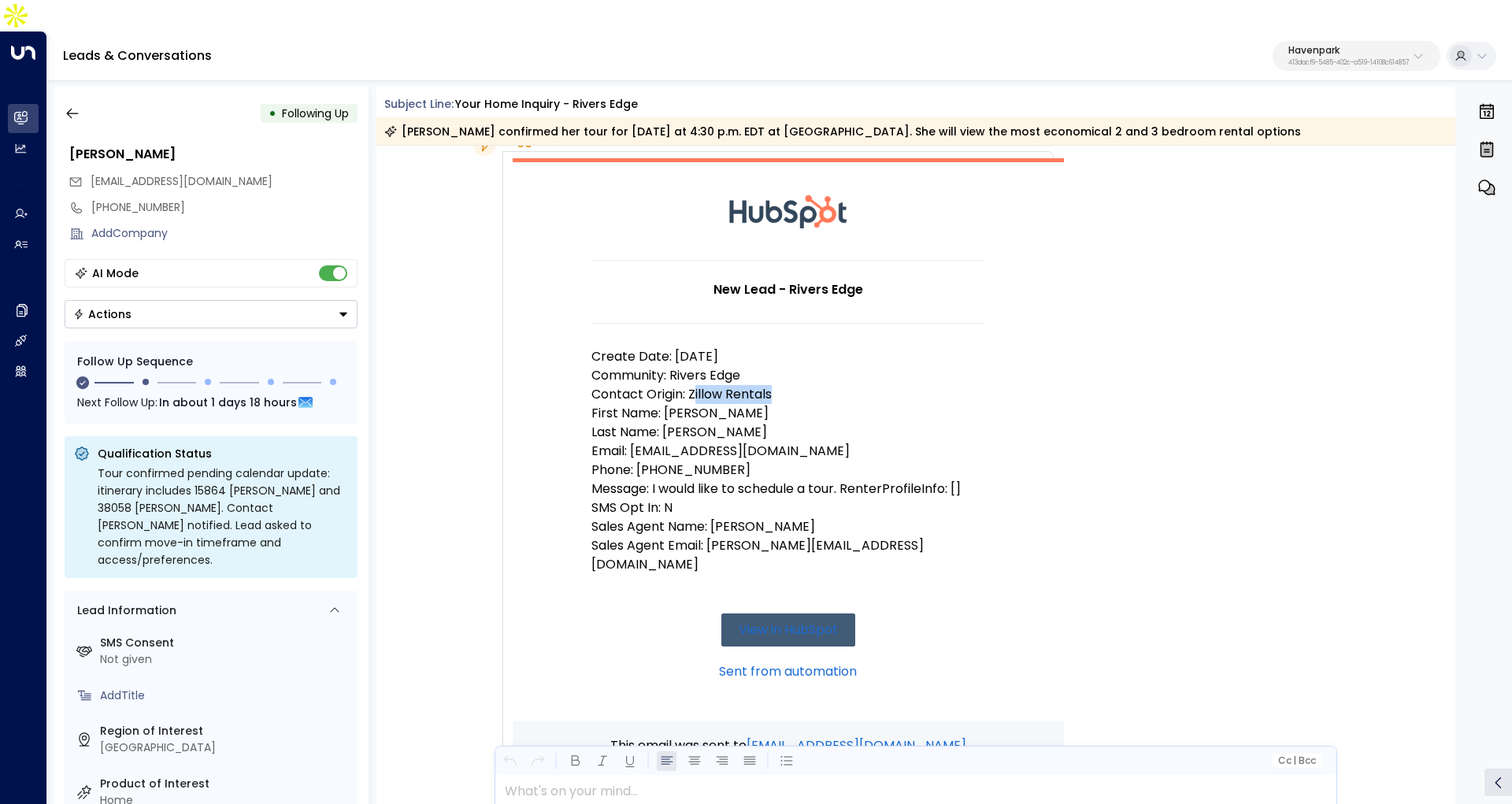
drag, startPoint x: 690, startPoint y: 357, endPoint x: 797, endPoint y: 357, distance: 107.0
click at [785, 385] on p "Contact Origin: Zillow Rentals" at bounding box center [788, 394] width 393 height 19
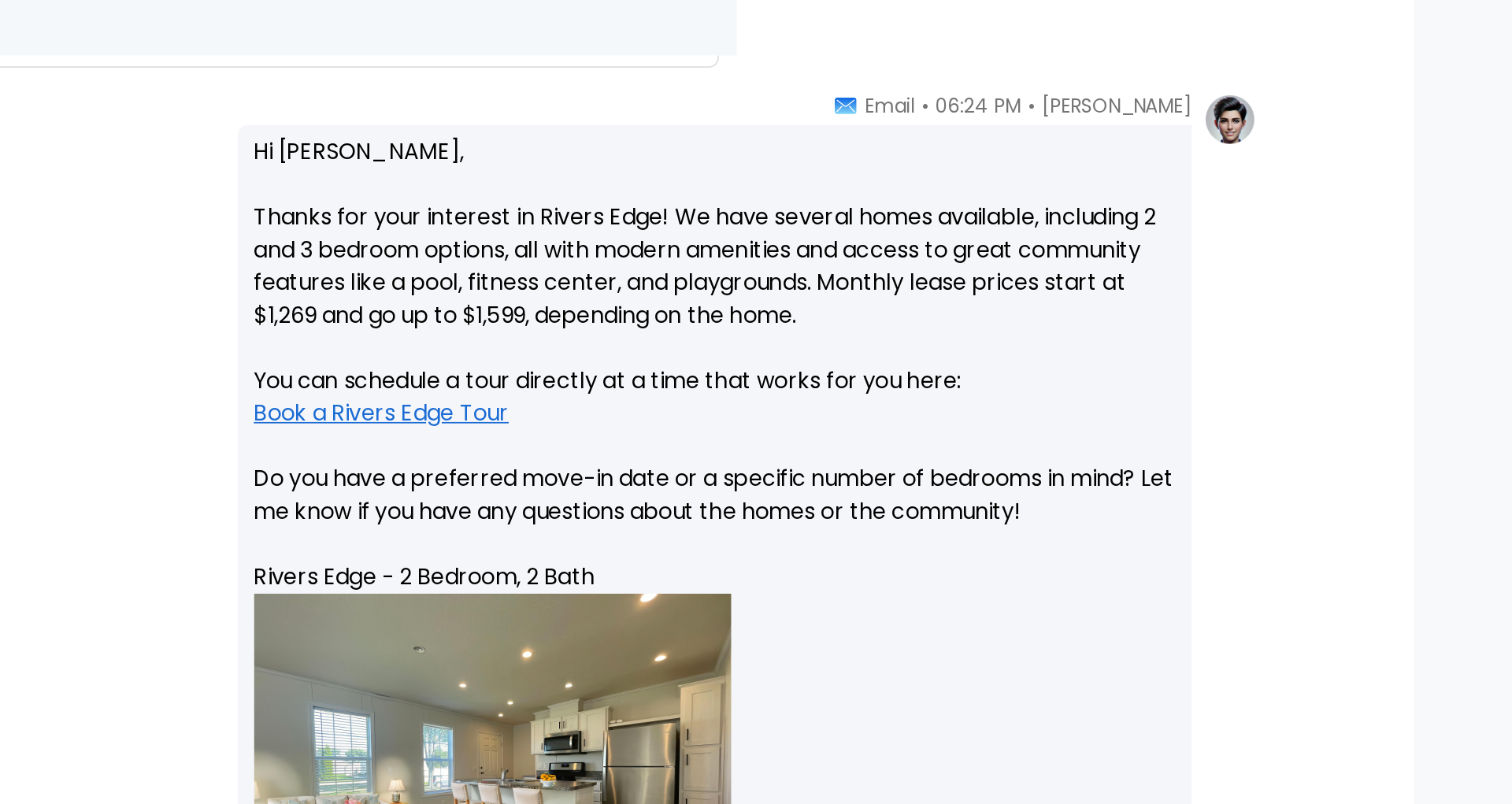
scroll to position [815, 0]
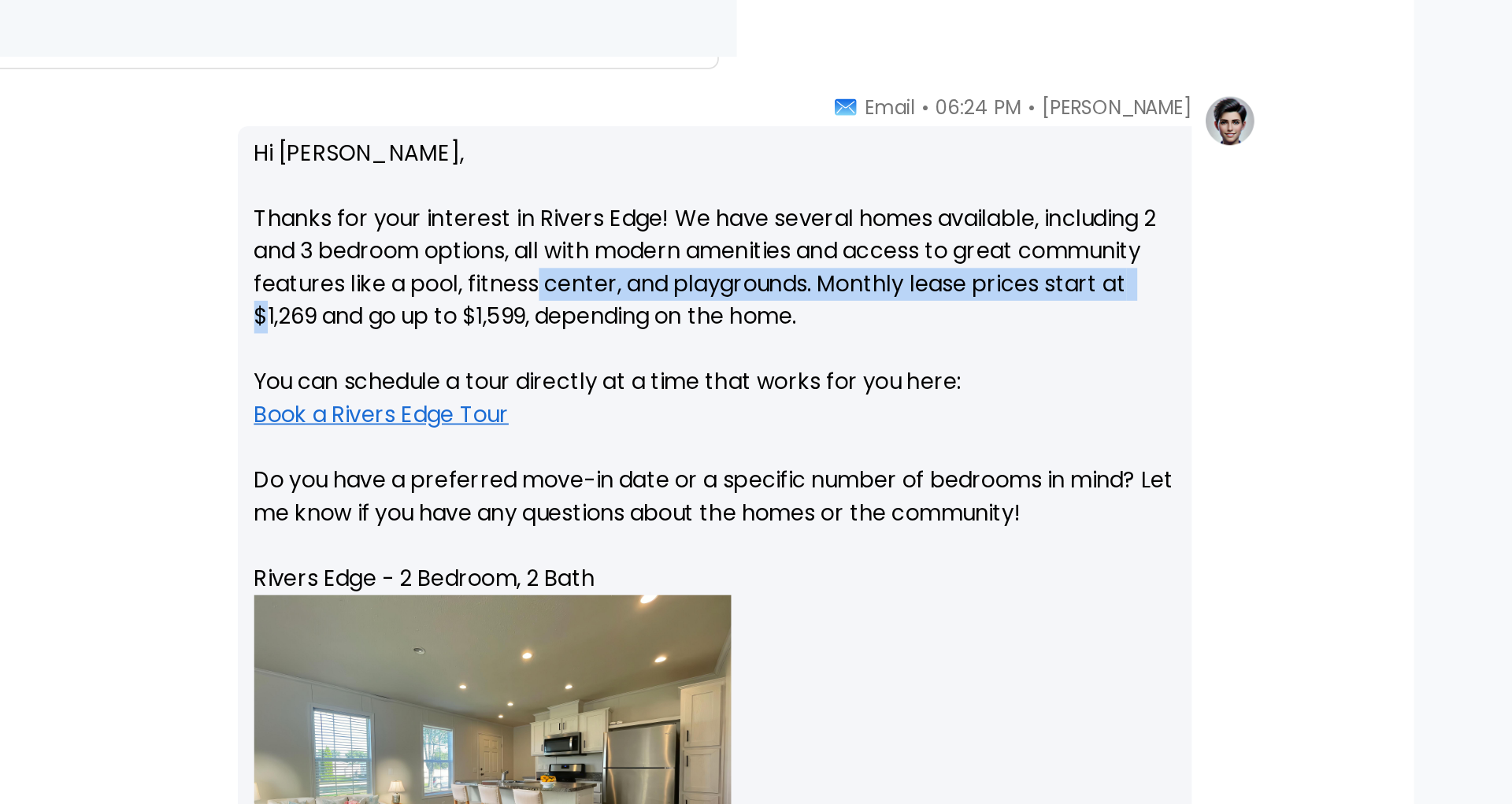
drag, startPoint x: 791, startPoint y: 411, endPoint x: 947, endPoint y: 395, distance: 156.8
click at [947, 395] on p "Hi Mildred, Thanks for your interest in Rivers Edge! We have several homes avai…" at bounding box center [1051, 589] width 532 height 510
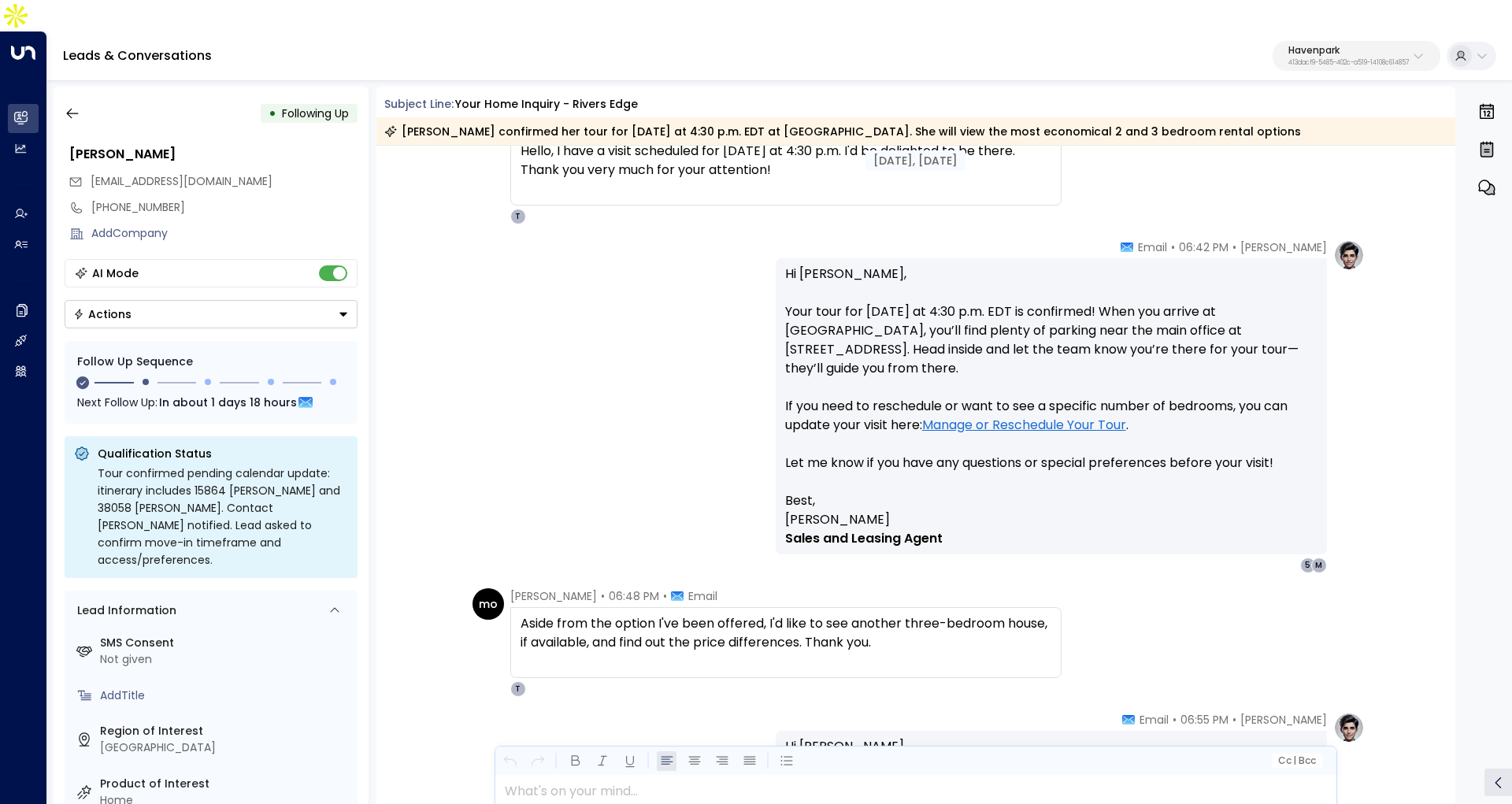
scroll to position [2058, 0]
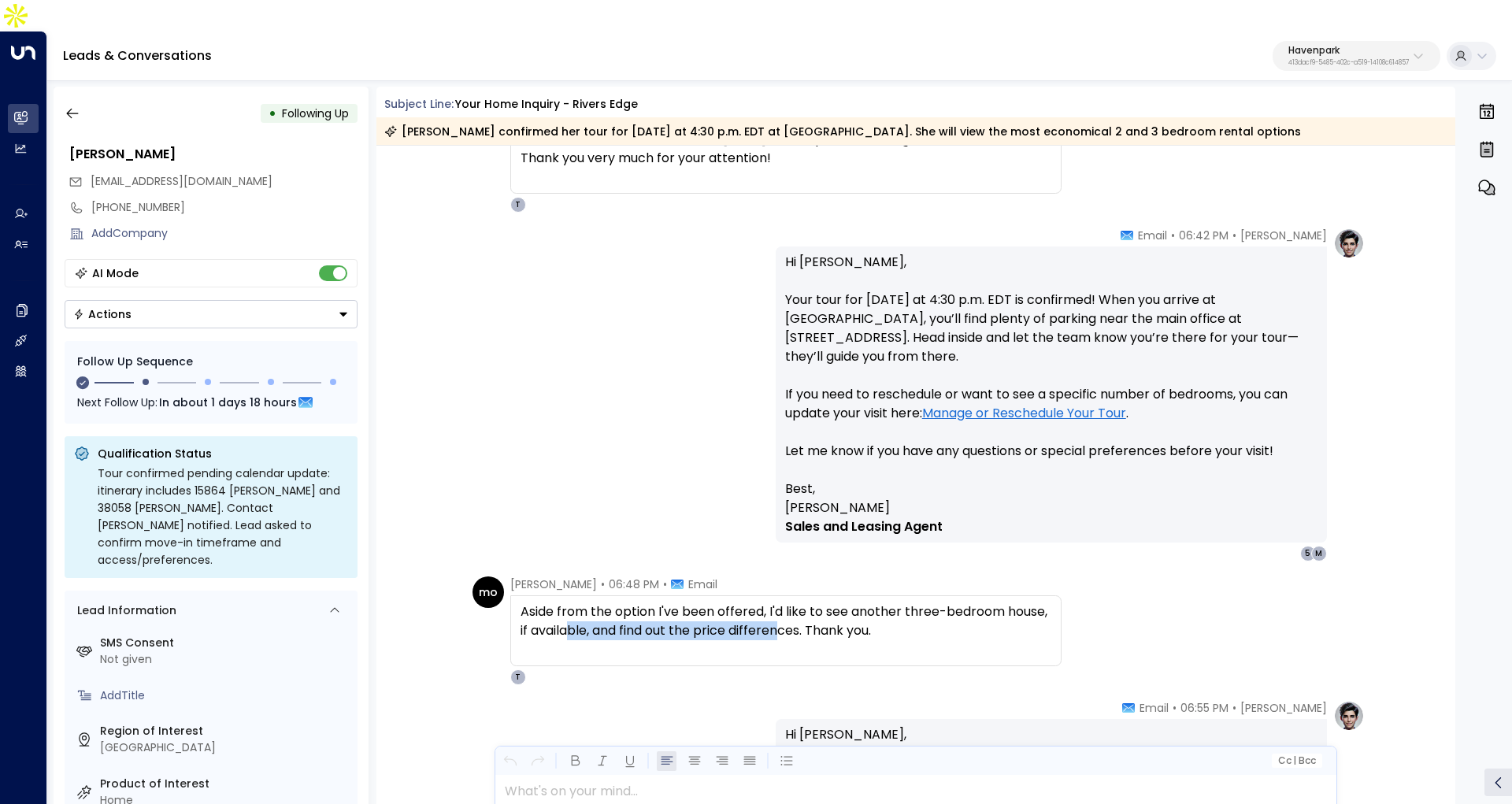
drag, startPoint x: 570, startPoint y: 595, endPoint x: 782, endPoint y: 601, distance: 212.1
click at [782, 602] on div "Aside from the option I've been offered, I'd like to see another three-bedroom …" at bounding box center [785, 621] width 530 height 38
click at [903, 616] on div "Aside from the option I've been offered, I'd like to see another three-bedroom …" at bounding box center [785, 630] width 530 height 57
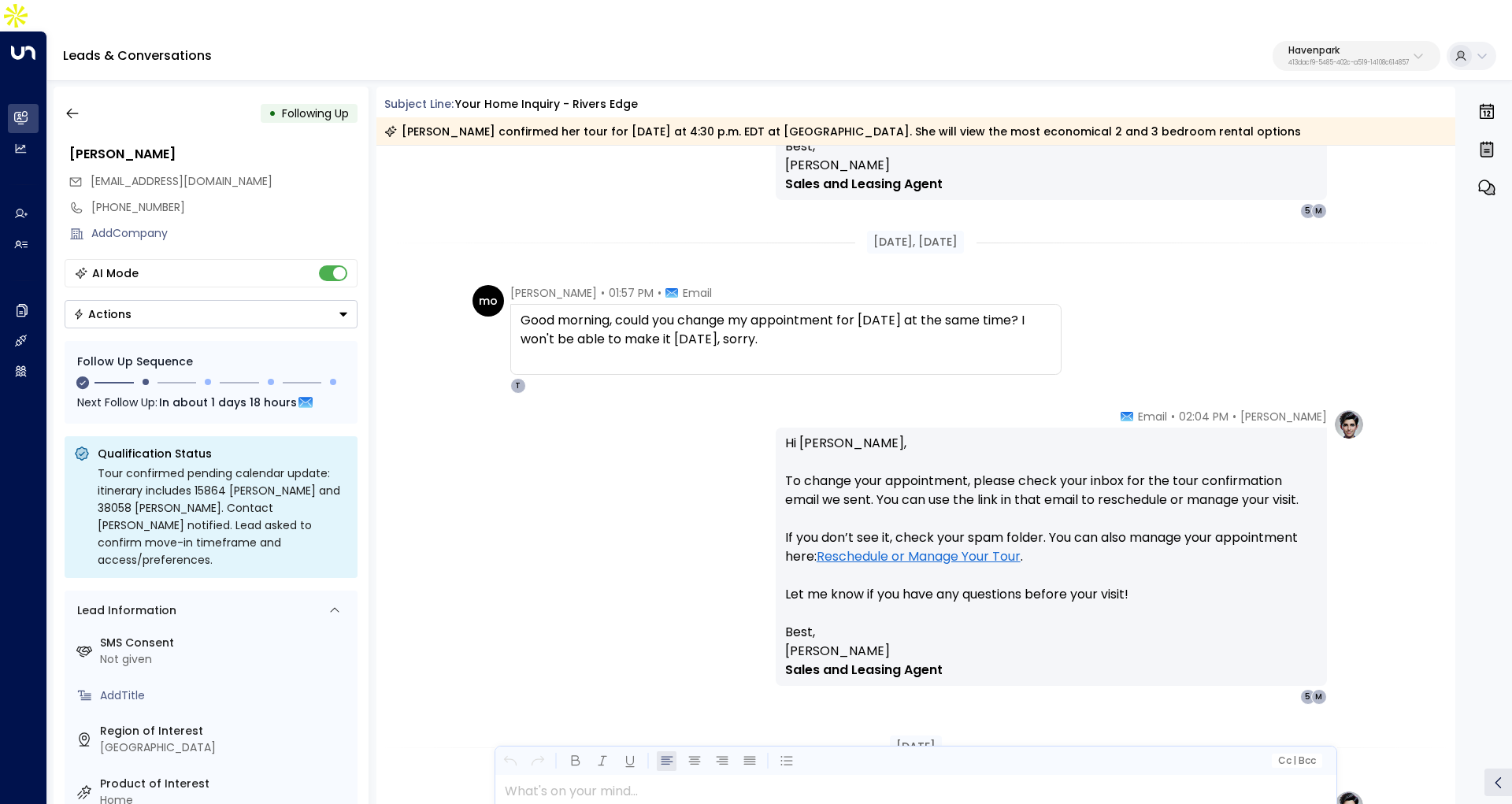
scroll to position [3819, 0]
